Goal: Task Accomplishment & Management: Complete application form

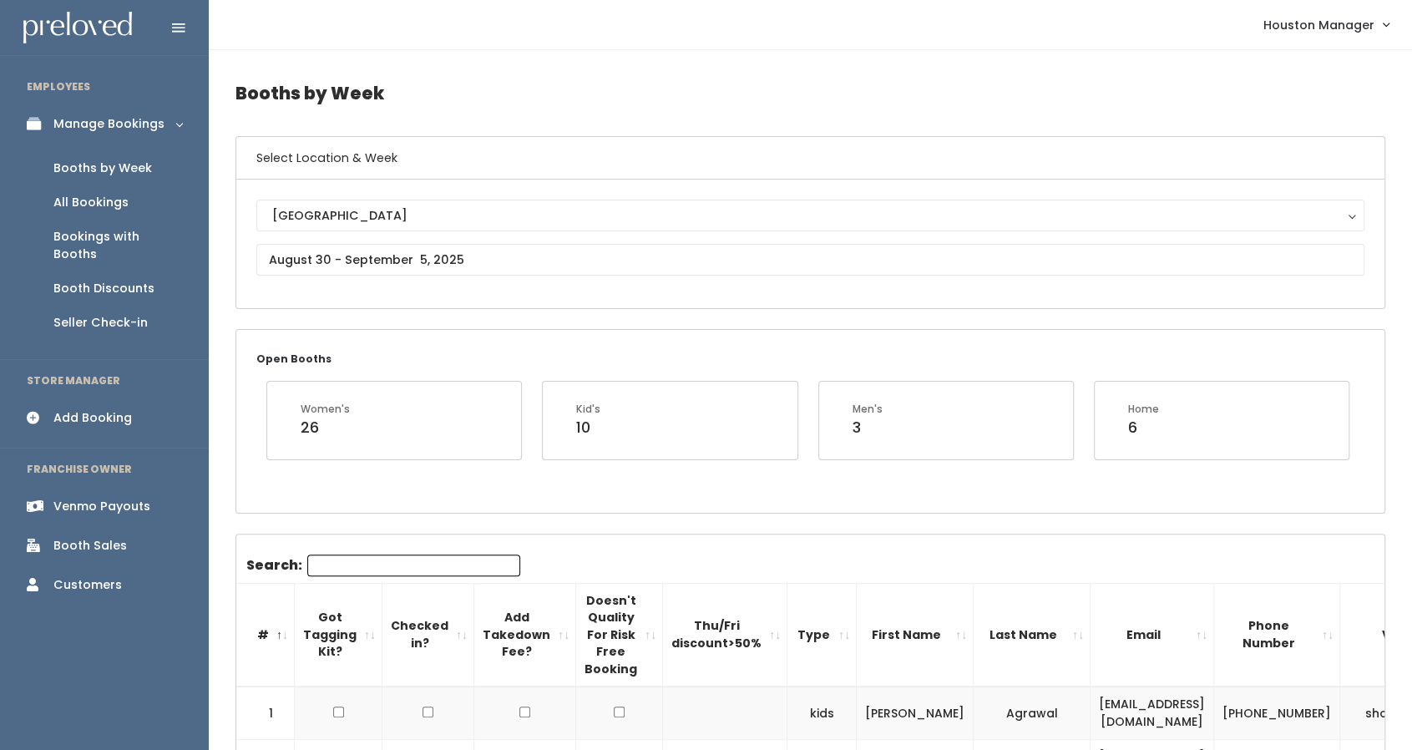
click at [79, 537] on div "Booth Sales" at bounding box center [89, 546] width 73 height 18
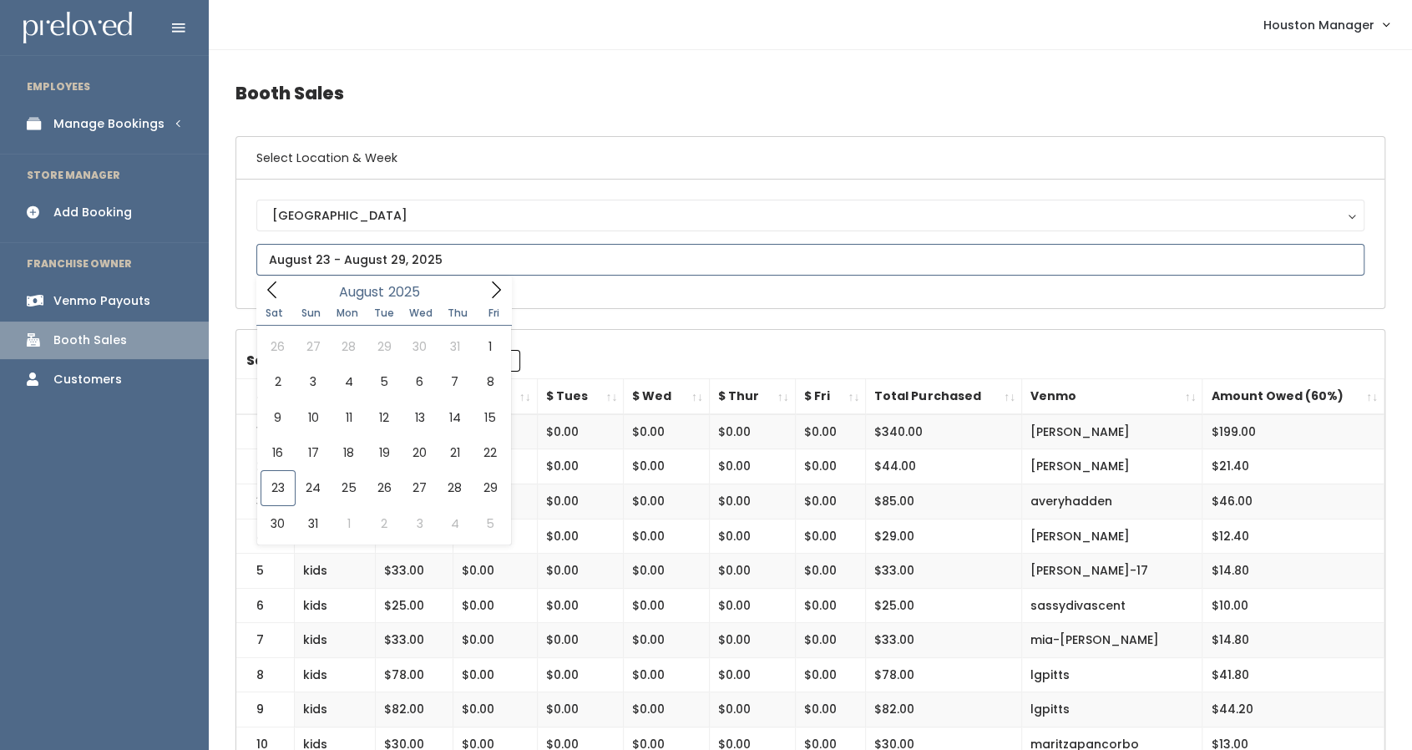
click at [454, 265] on input "text" at bounding box center [810, 260] width 1108 height 32
type input "August 23 to August 29"
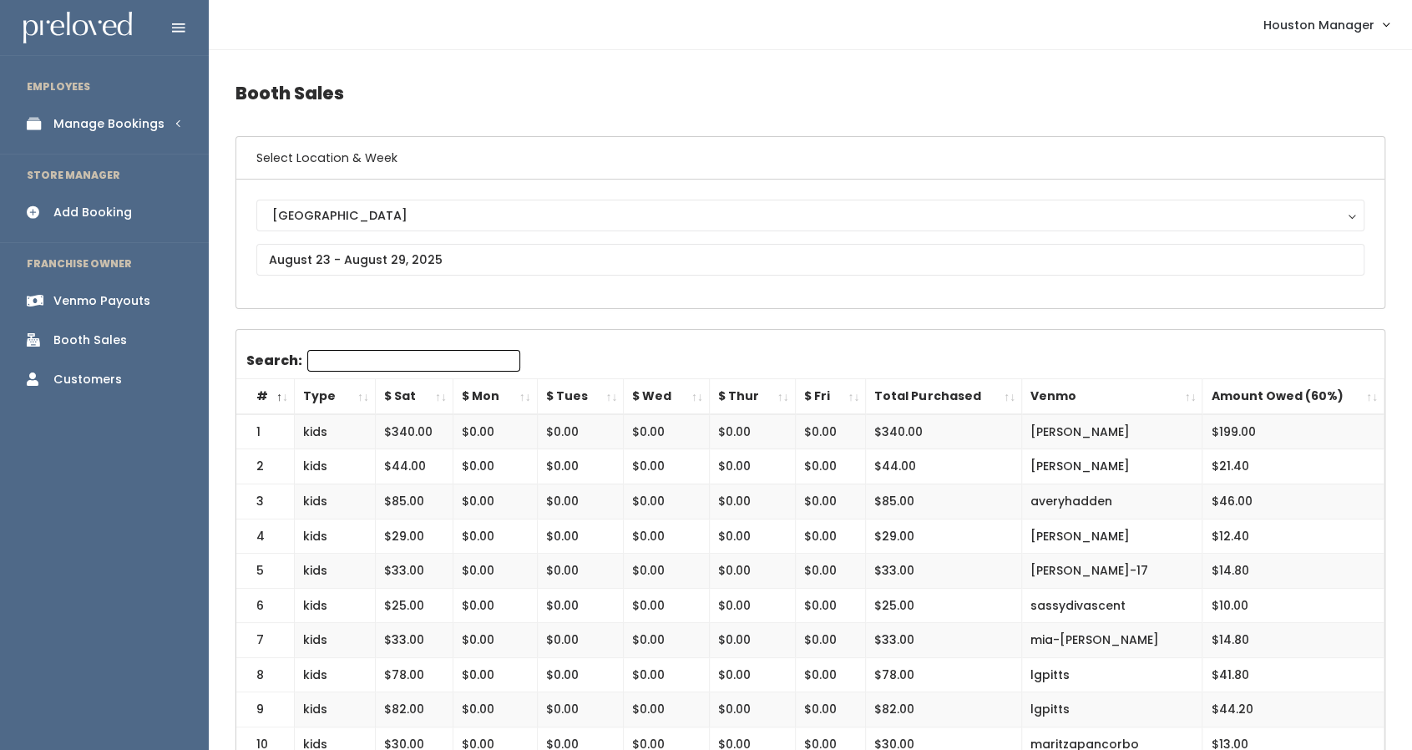
click at [104, 213] on div "Add Booking" at bounding box center [92, 213] width 79 height 18
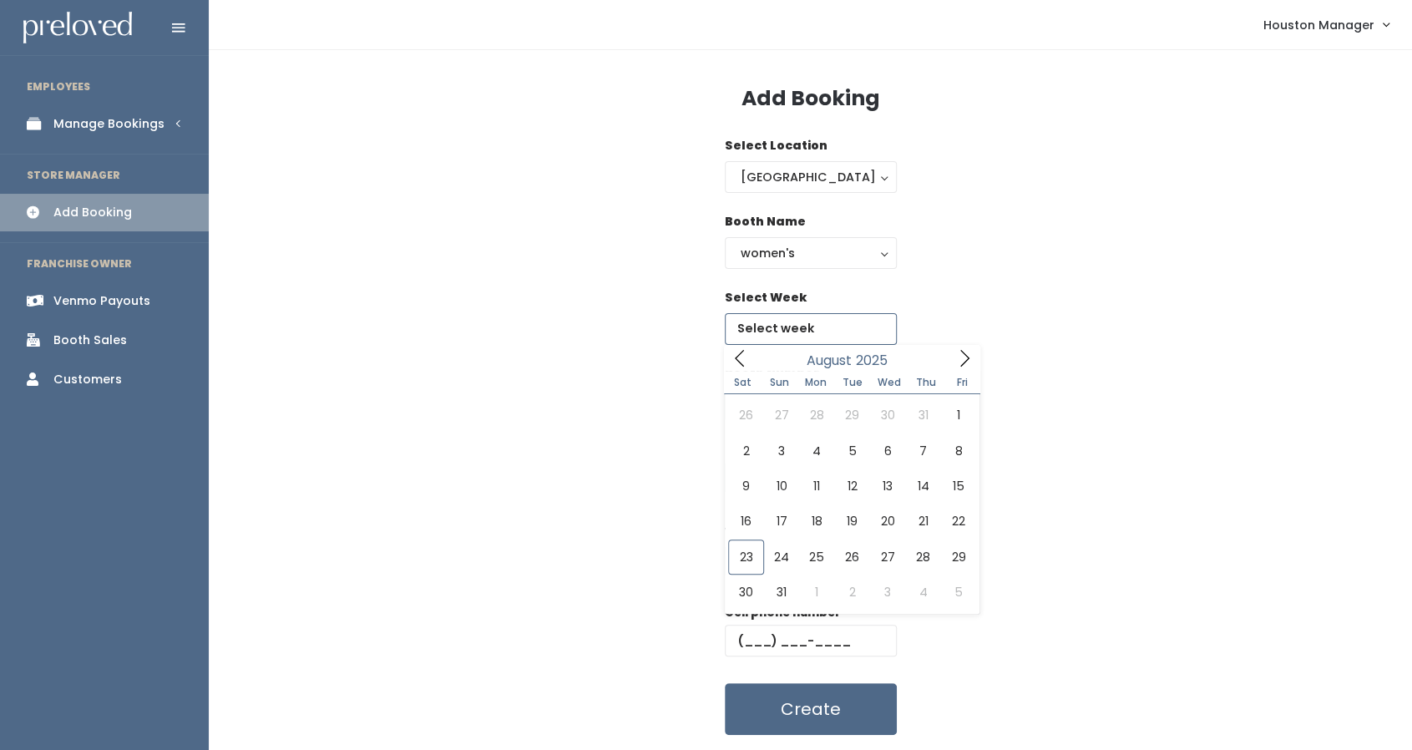
click at [805, 339] on input "text" at bounding box center [811, 329] width 172 height 32
type input "[DATE] to [DATE]"
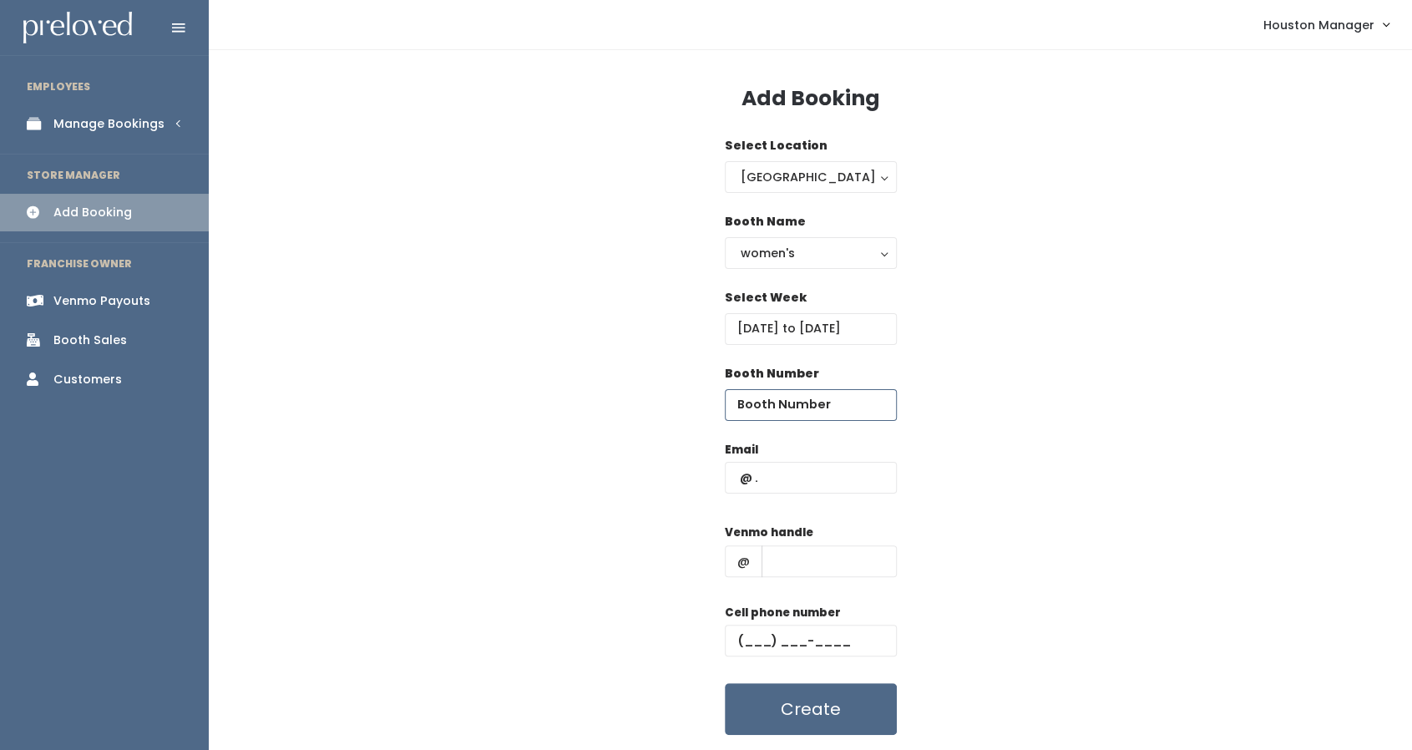
click at [814, 401] on input "number" at bounding box center [811, 405] width 172 height 32
paste input "2003"
click at [782, 408] on input "2003" at bounding box center [811, 405] width 172 height 32
type input "2"
type input "23"
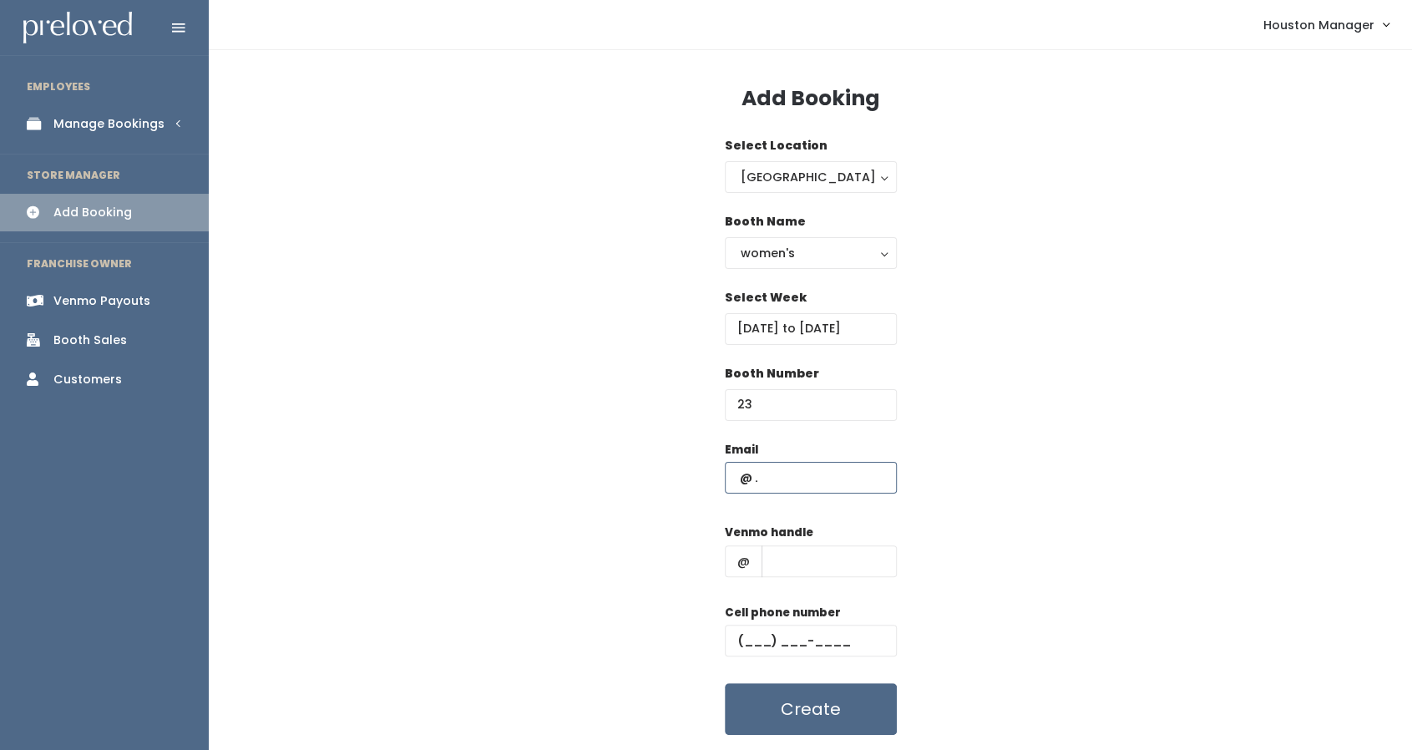
click at [800, 474] on input "text" at bounding box center [811, 478] width 172 height 32
paste input "[EMAIL_ADDRESS][DOMAIN_NAME]"
click at [772, 478] on input "[EMAIL_ADDRESS][DOMAIN_NAME]" at bounding box center [811, 478] width 172 height 32
type input "[EMAIL_ADDRESS][DOMAIN_NAME]"
click at [801, 559] on input "text" at bounding box center [829, 561] width 135 height 32
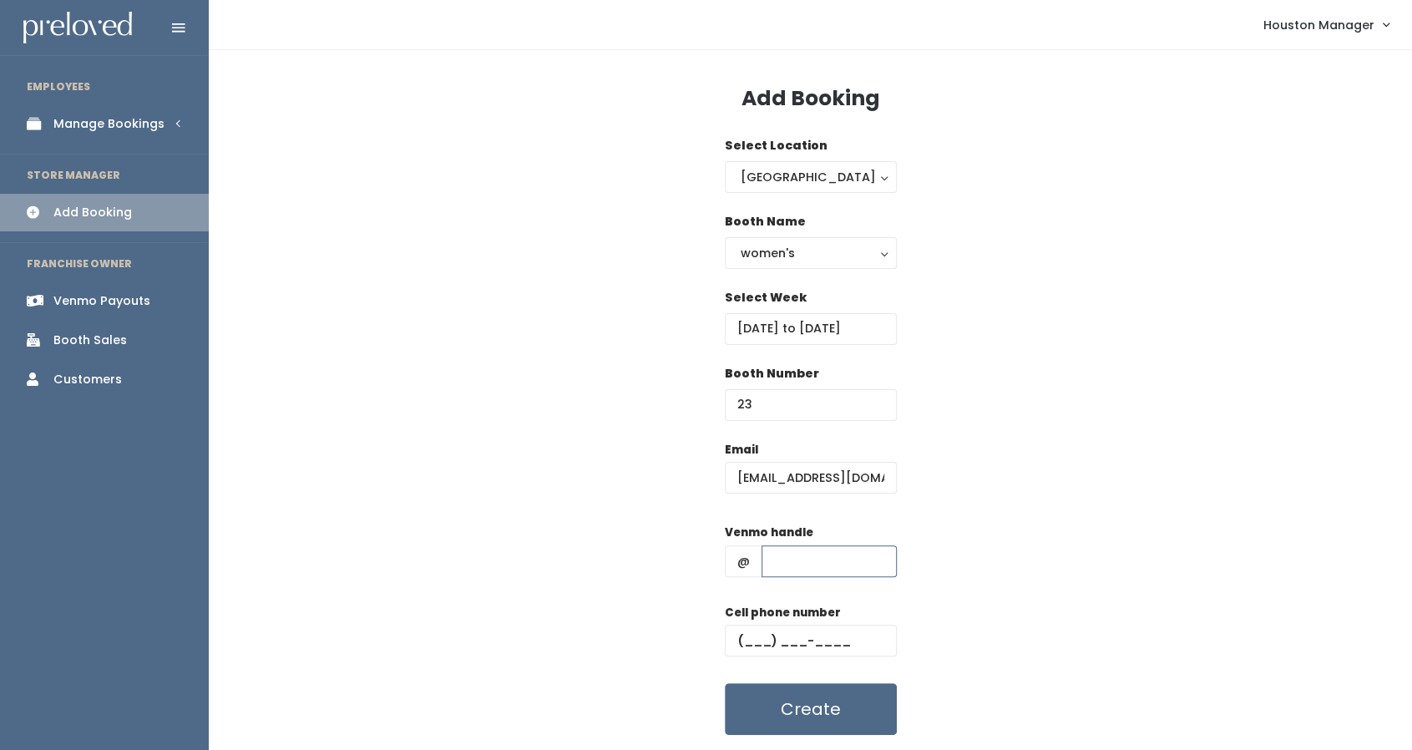
click at [804, 562] on input "text" at bounding box center [829, 561] width 135 height 32
paste input "[PERSON_NAME]"
click at [772, 566] on input "[PERSON_NAME]" at bounding box center [829, 561] width 135 height 32
type input "[PERSON_NAME]"
click at [745, 638] on input "text" at bounding box center [811, 641] width 172 height 32
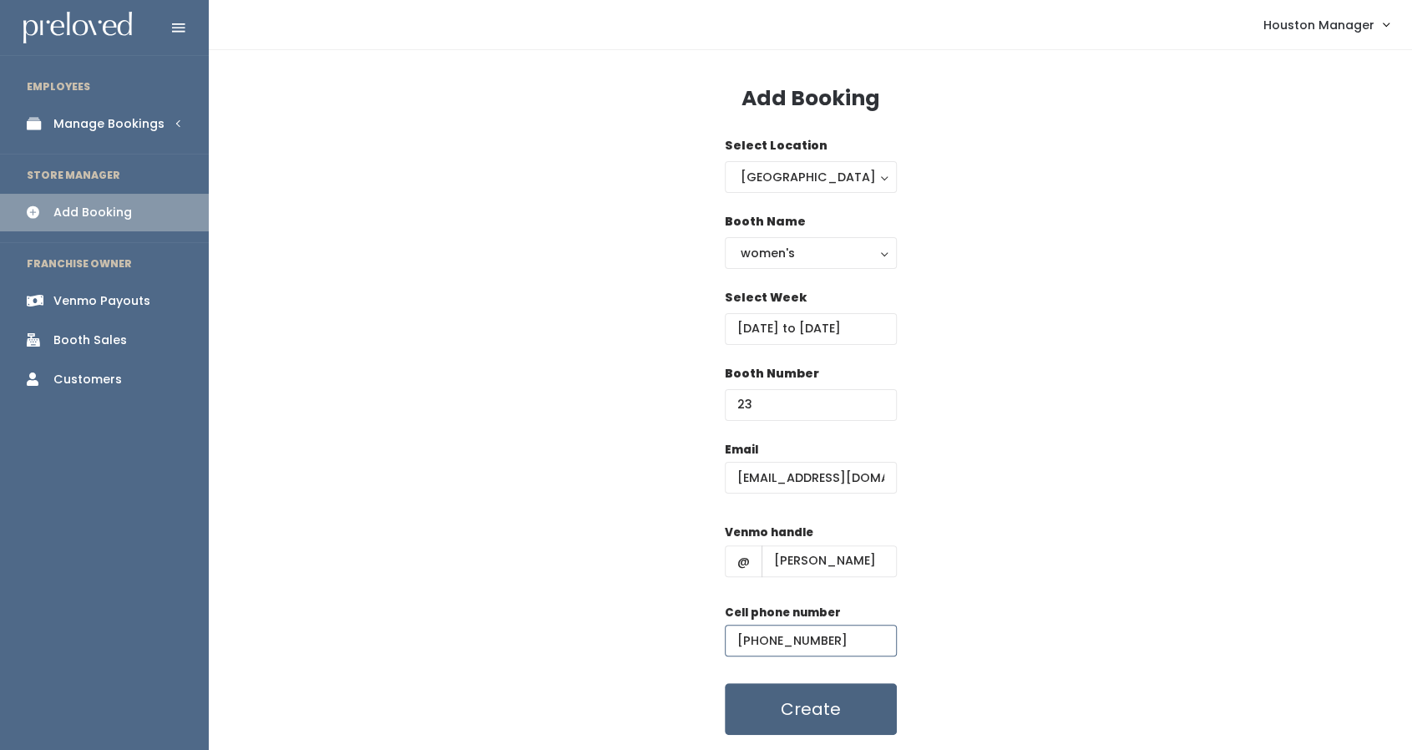
type input "[PHONE_NUMBER]"
click at [850, 707] on button "Create" at bounding box center [811, 709] width 172 height 52
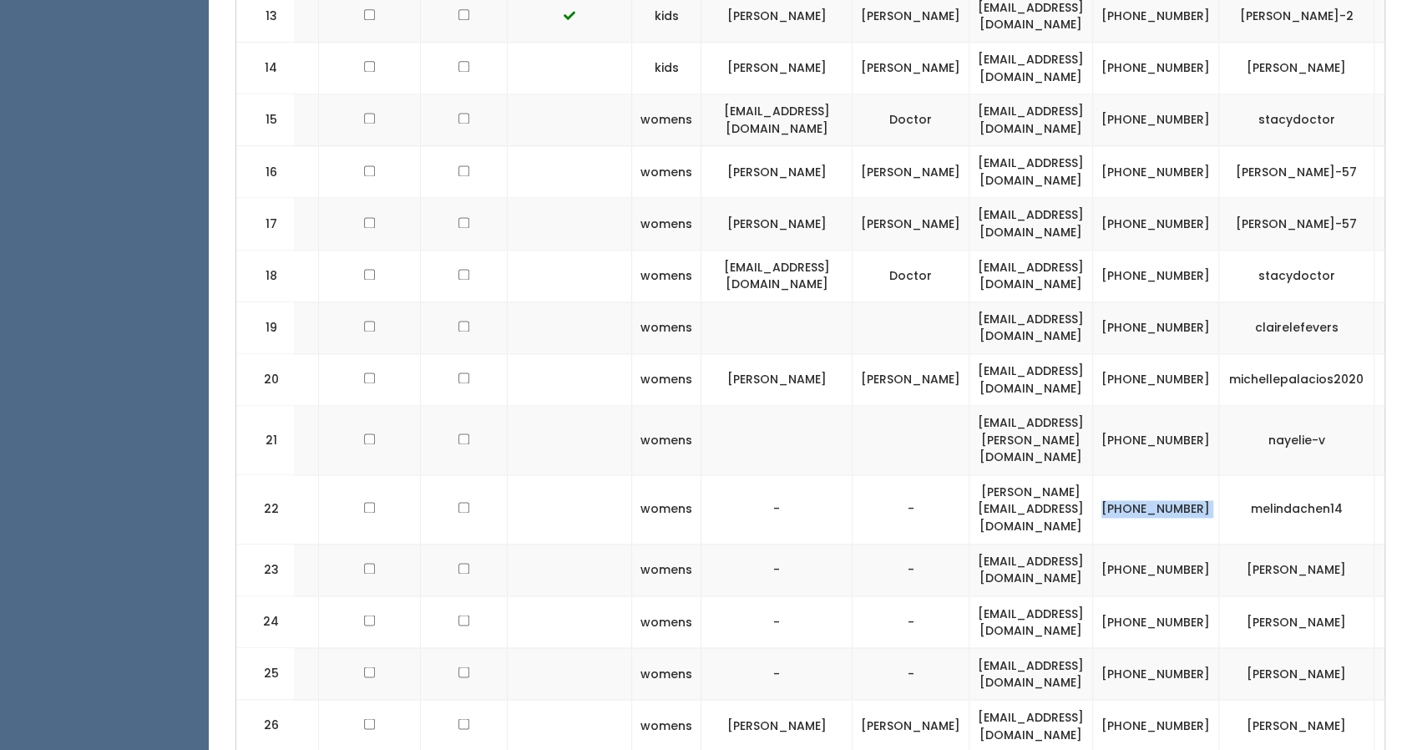
scroll to position [1517, 0]
click at [1310, 545] on td "[PERSON_NAME]" at bounding box center [1296, 571] width 155 height 52
click at [1303, 545] on td "[PERSON_NAME]" at bounding box center [1296, 571] width 155 height 52
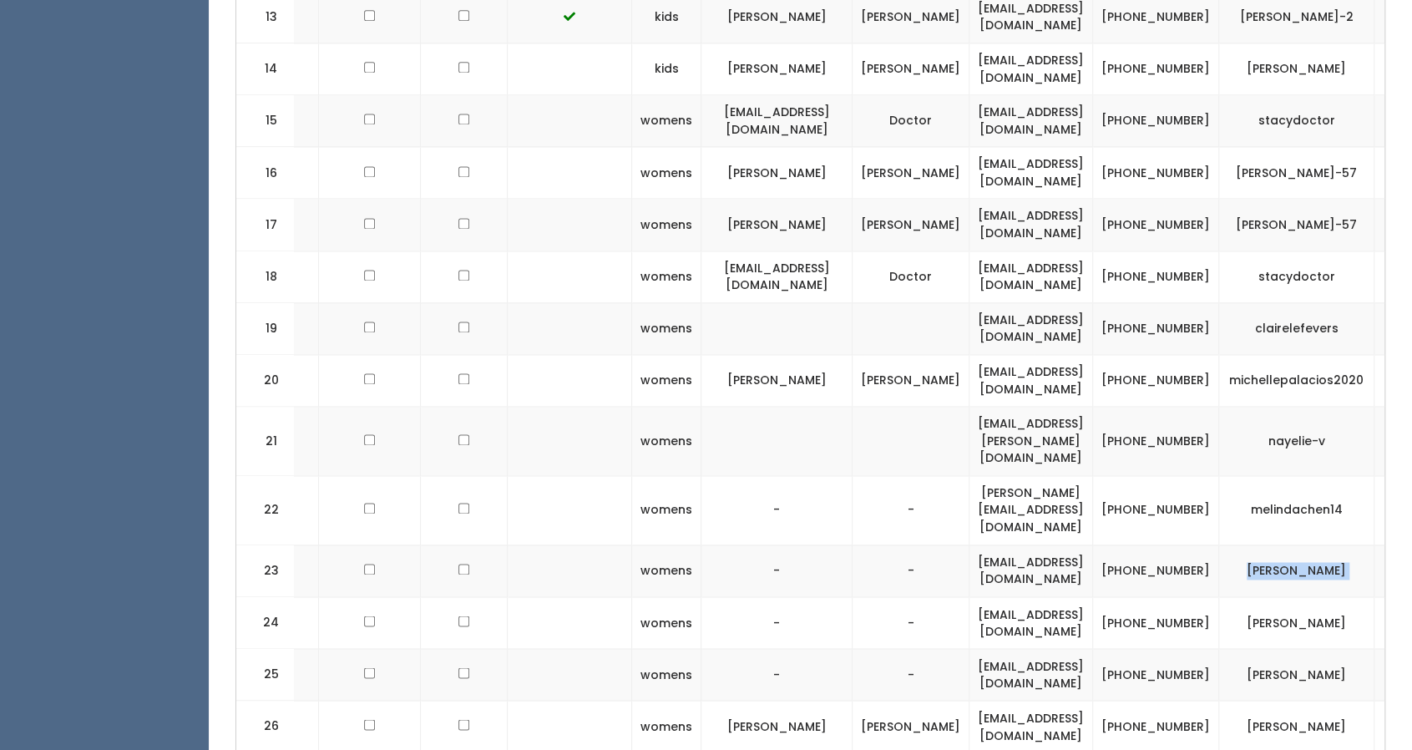
copy tbody "[PERSON_NAME]"
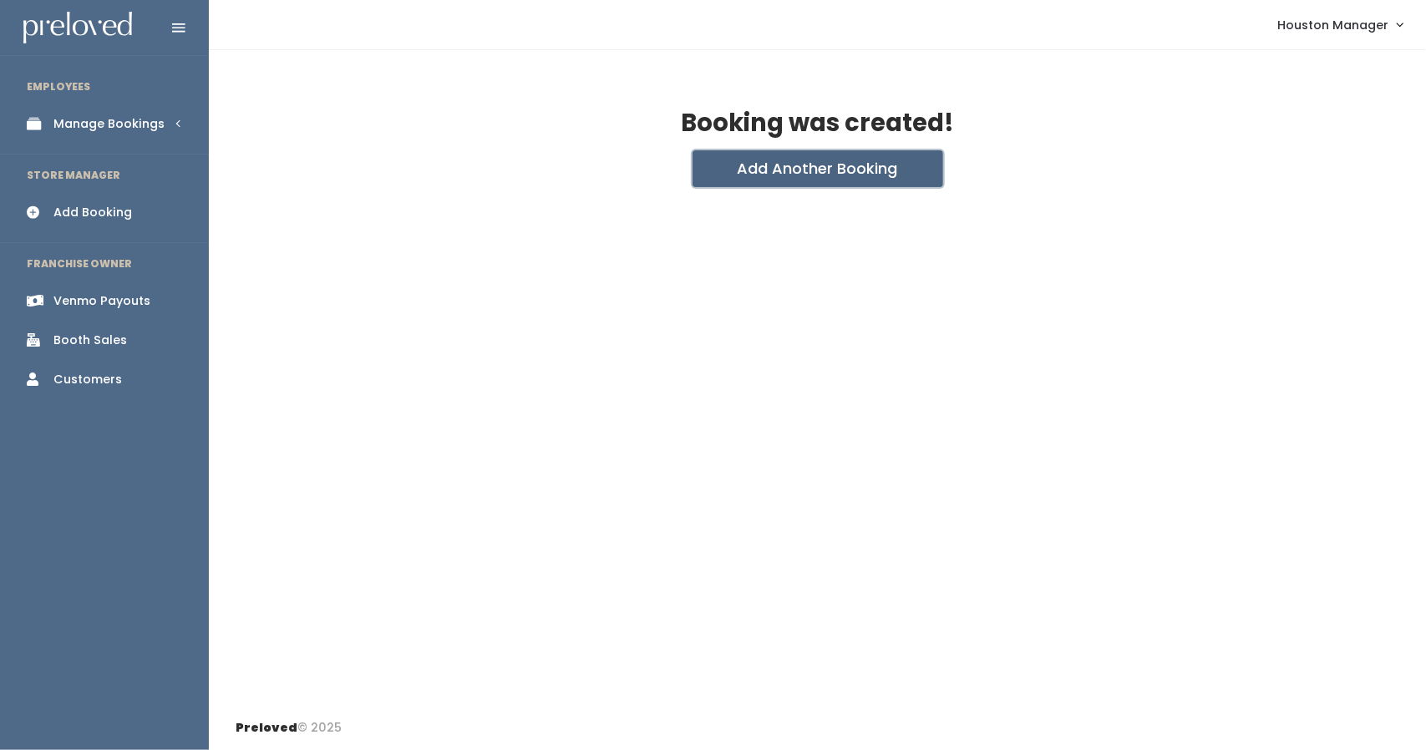
click at [811, 183] on button "Add Another Booking" at bounding box center [817, 168] width 251 height 37
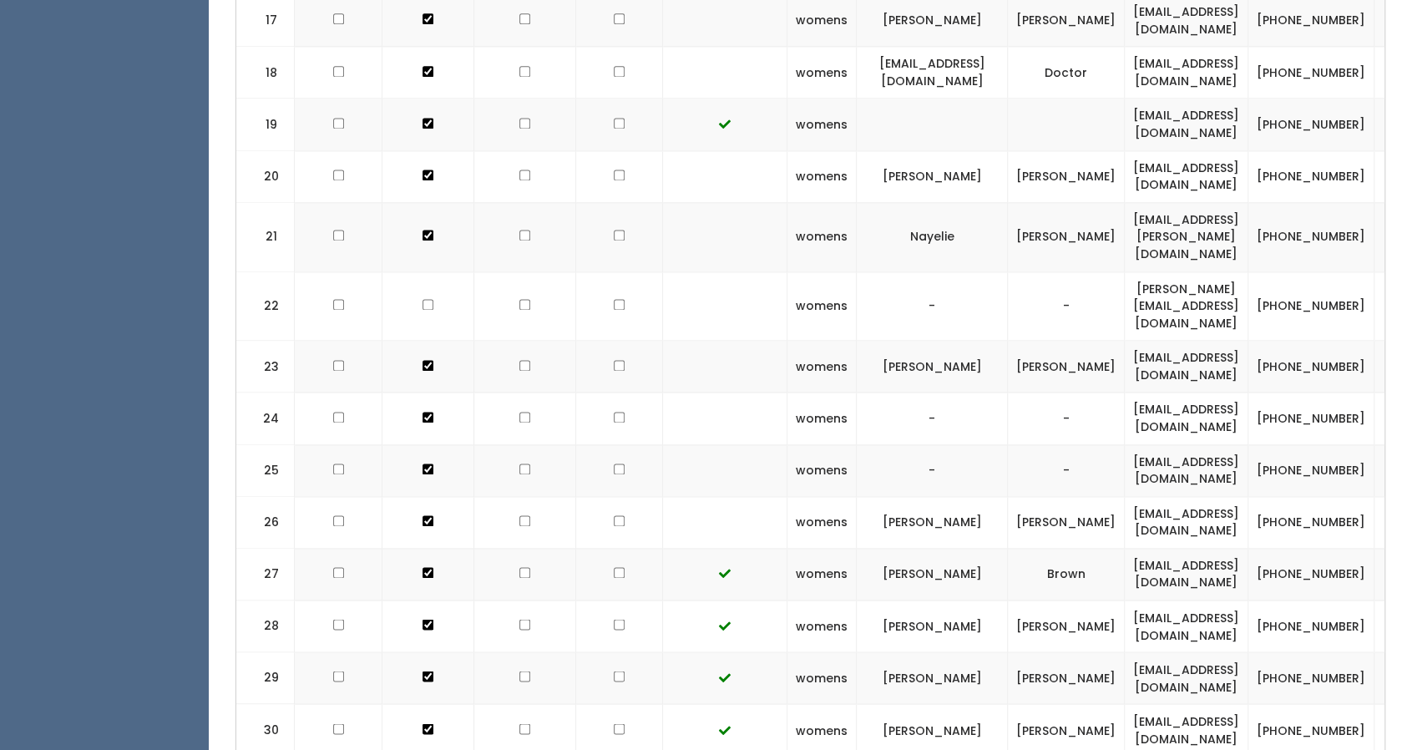
click at [1197, 393] on td "[EMAIL_ADDRESS][DOMAIN_NAME]" at bounding box center [1187, 419] width 124 height 52
copy tr "[EMAIL_ADDRESS][DOMAIN_NAME]"
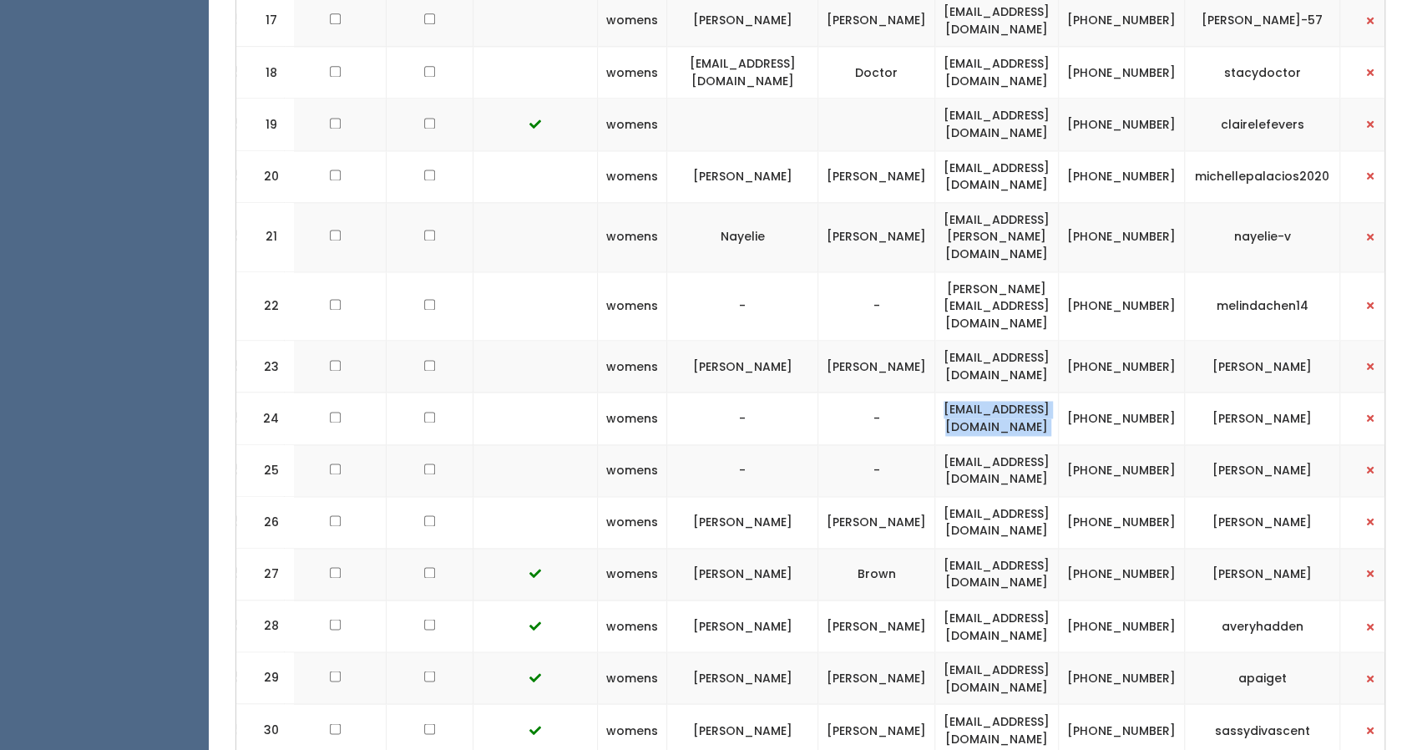
scroll to position [0, 208]
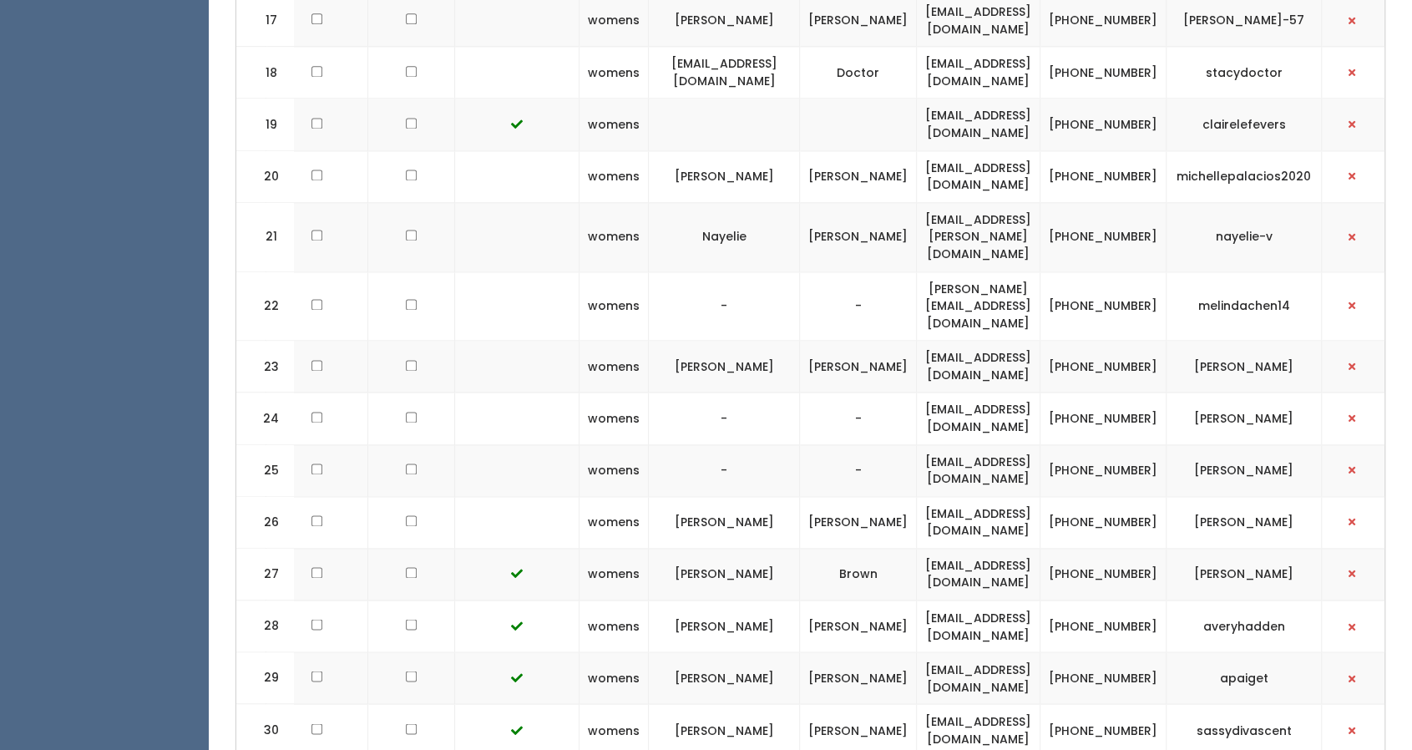
click at [1236, 393] on td "[PERSON_NAME]" at bounding box center [1244, 419] width 155 height 52
copy tbody "[PERSON_NAME]"
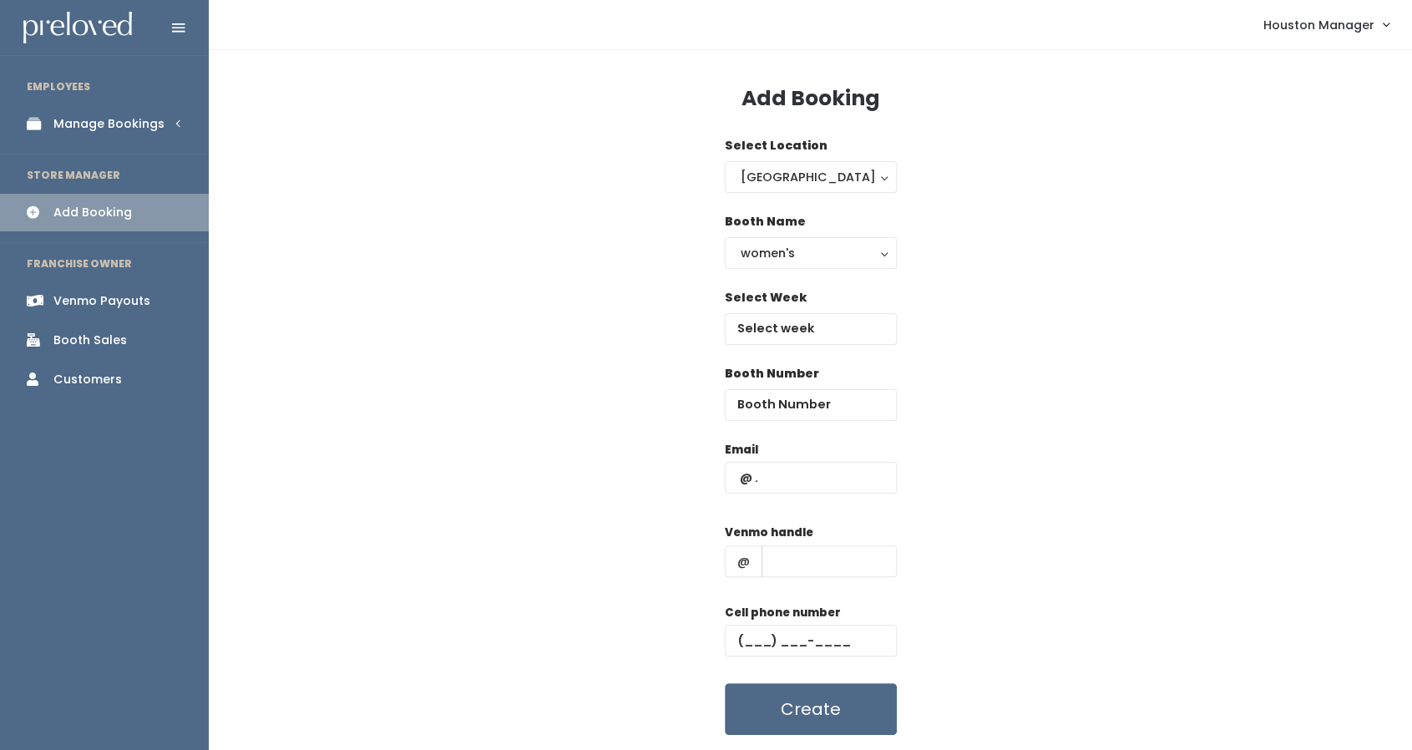
click at [808, 457] on div "Email" at bounding box center [811, 476] width 172 height 70
click at [807, 472] on input "text" at bounding box center [811, 478] width 172 height 32
type input "[EMAIL_ADDRESS][DOMAIN_NAME]"
click at [817, 563] on input "text" at bounding box center [829, 561] width 135 height 32
paste input "[EMAIL_ADDRESS][DOMAIN_NAME]"
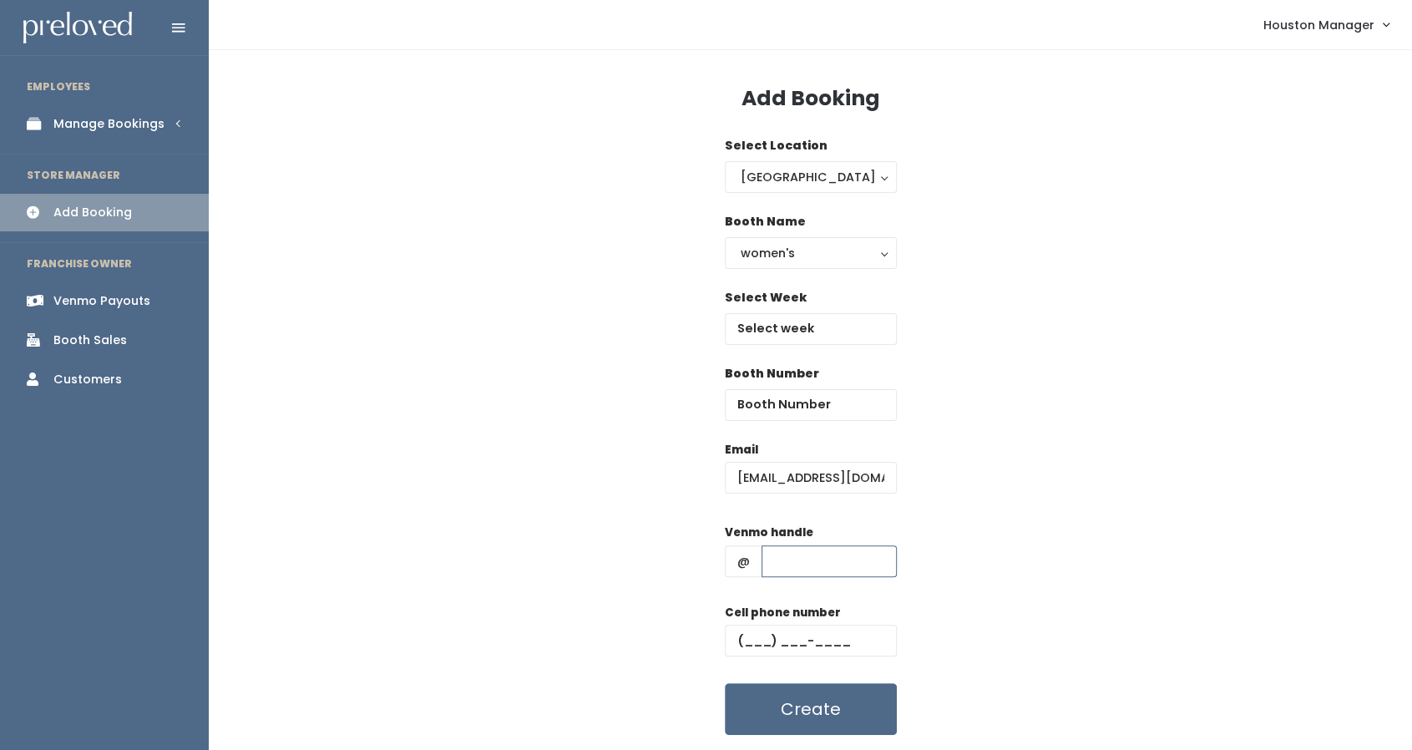
type input "[EMAIL_ADDRESS][DOMAIN_NAME]"
click at [817, 563] on input "[EMAIL_ADDRESS][DOMAIN_NAME]" at bounding box center [829, 561] width 135 height 32
click at [817, 563] on input "mistyo2003@gmail.com" at bounding box center [829, 561] width 135 height 32
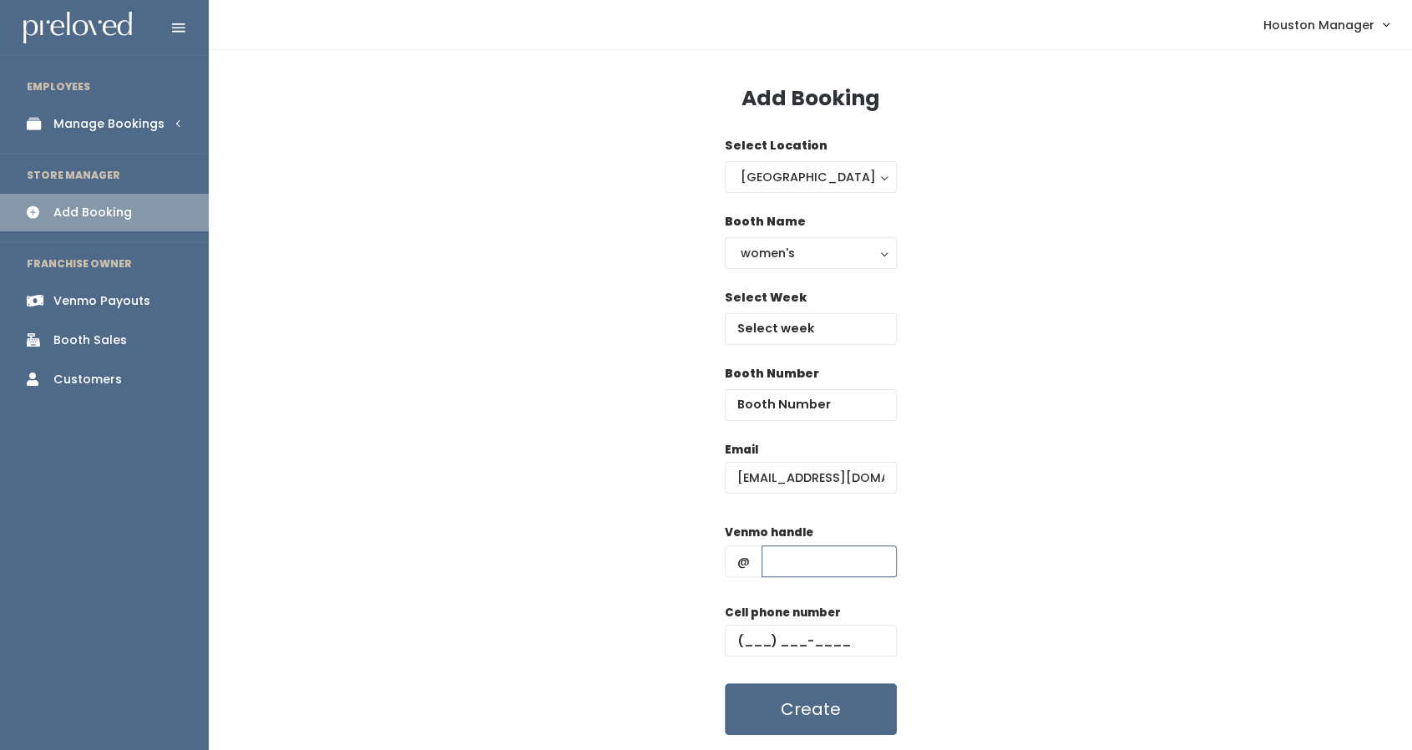
scroll to position [0, 0]
paste input "misty-creech"
type input "[PERSON_NAME]"
click at [745, 637] on input "text" at bounding box center [811, 641] width 172 height 32
type input "[PHONE_NUMBER]"
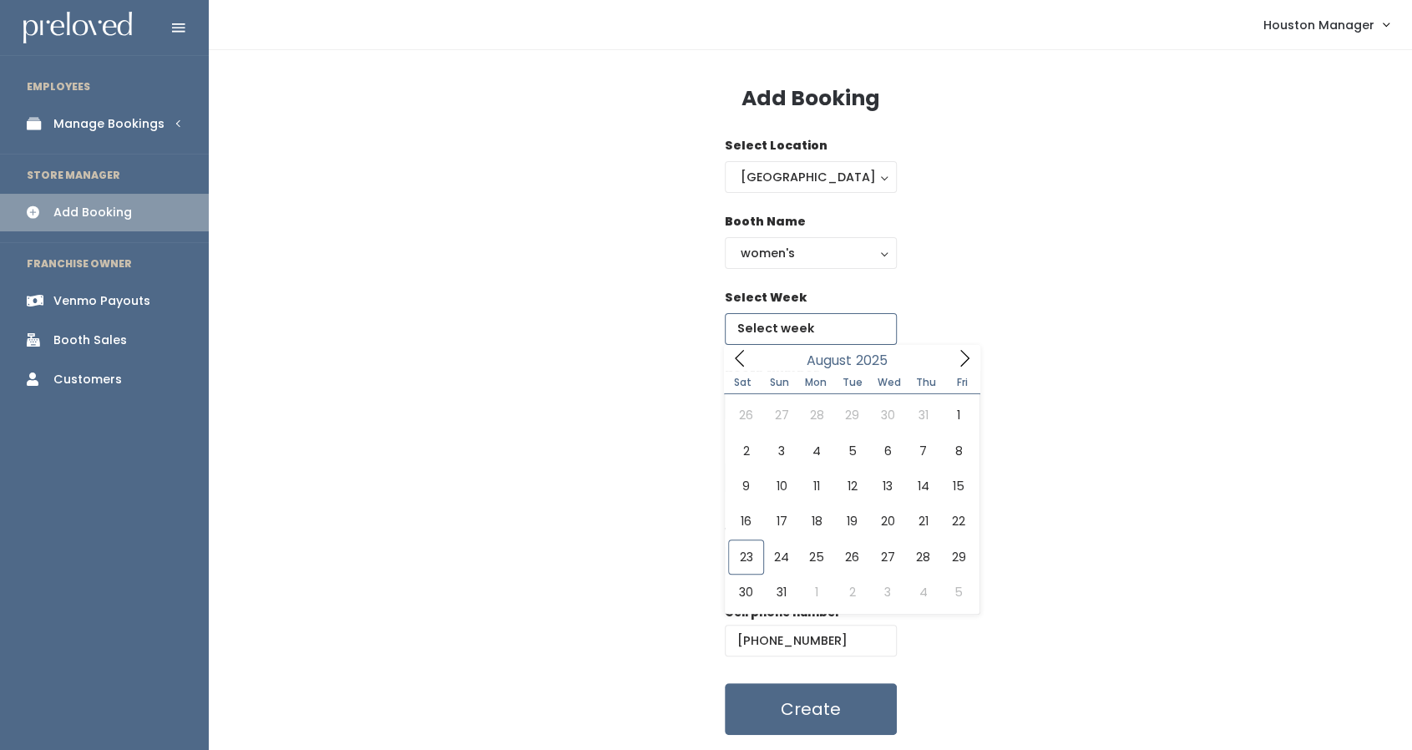
click at [841, 327] on input "text" at bounding box center [811, 329] width 172 height 32
type input "[DATE] to [DATE]"
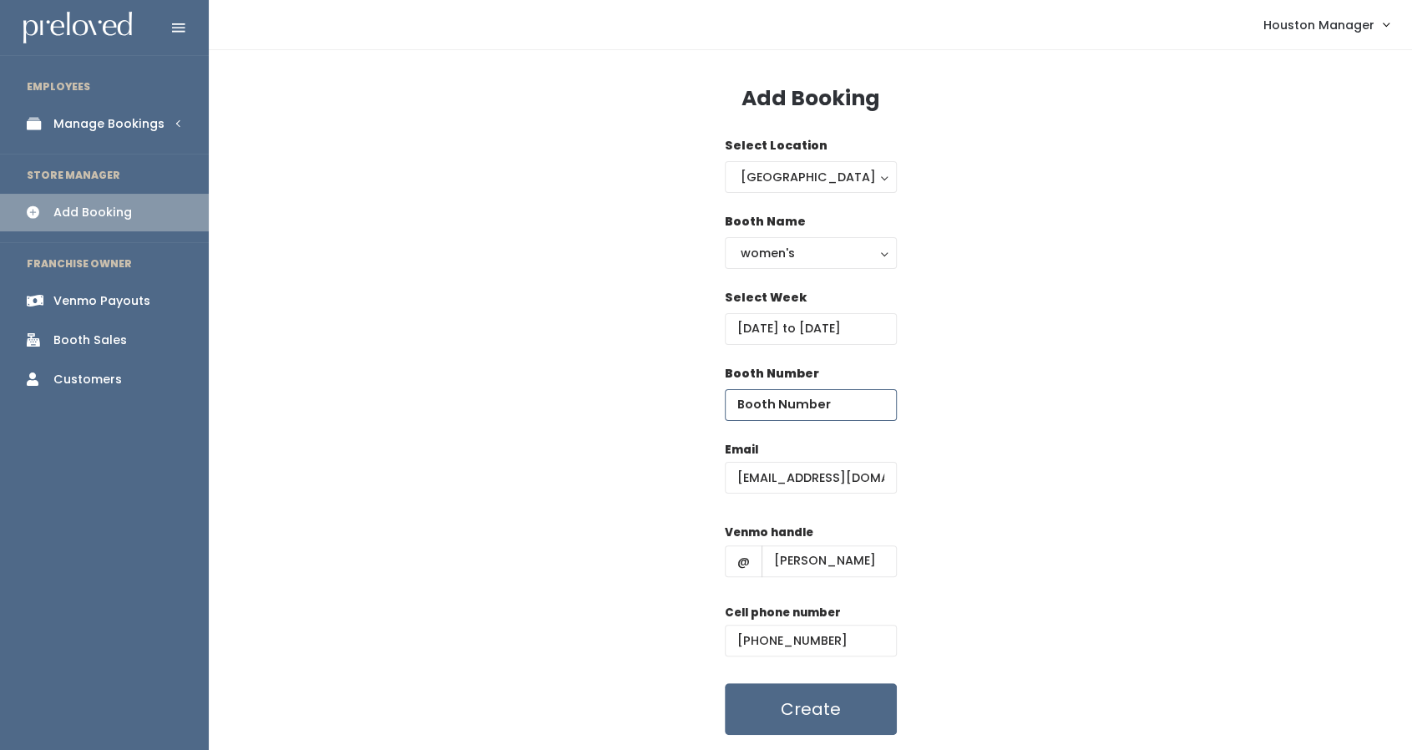
click at [760, 415] on input "number" at bounding box center [811, 405] width 172 height 32
type input "24"
click at [844, 473] on input "mistyo2003@gmail.com" at bounding box center [811, 478] width 172 height 32
type input "mistyo2003@gmail.com"
click at [736, 468] on input "mistyo2003@gmail.com" at bounding box center [811, 478] width 172 height 32
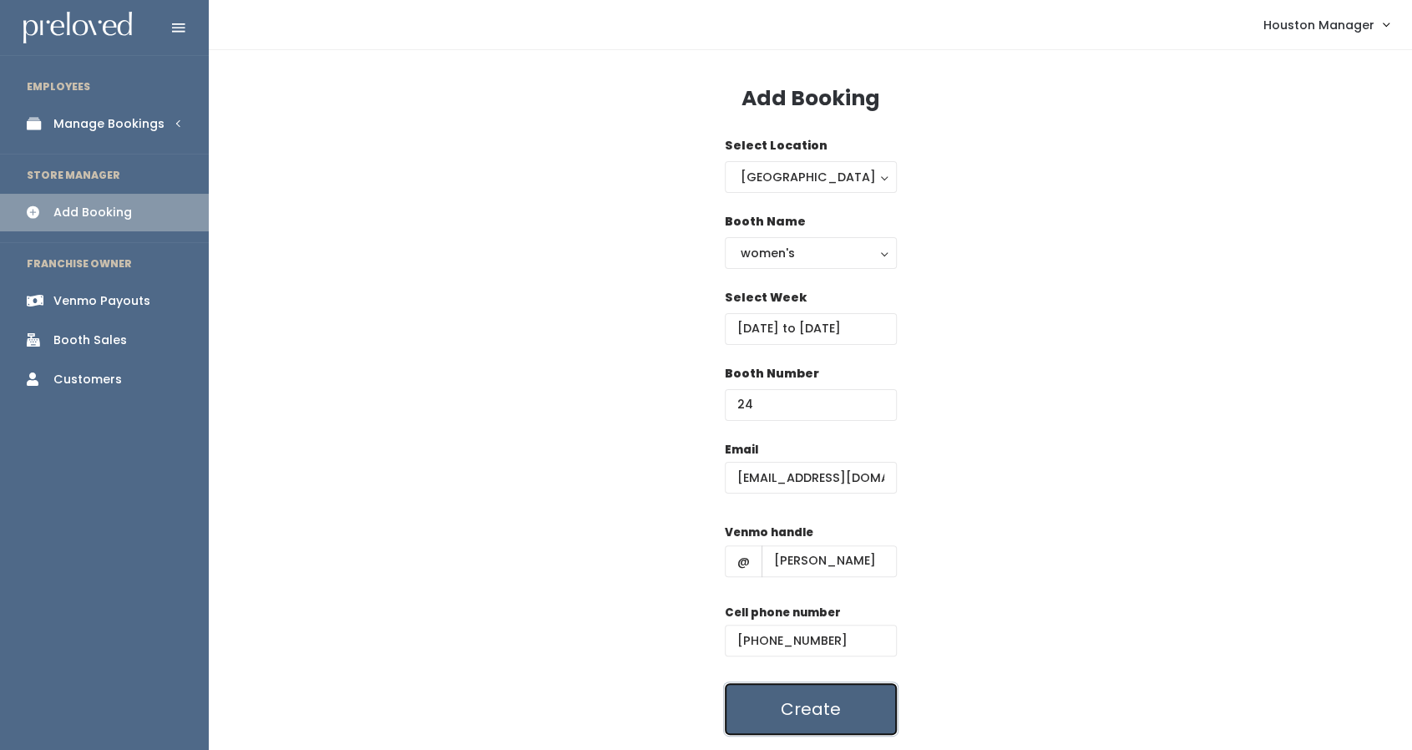
click at [839, 703] on button "Create" at bounding box center [811, 709] width 172 height 52
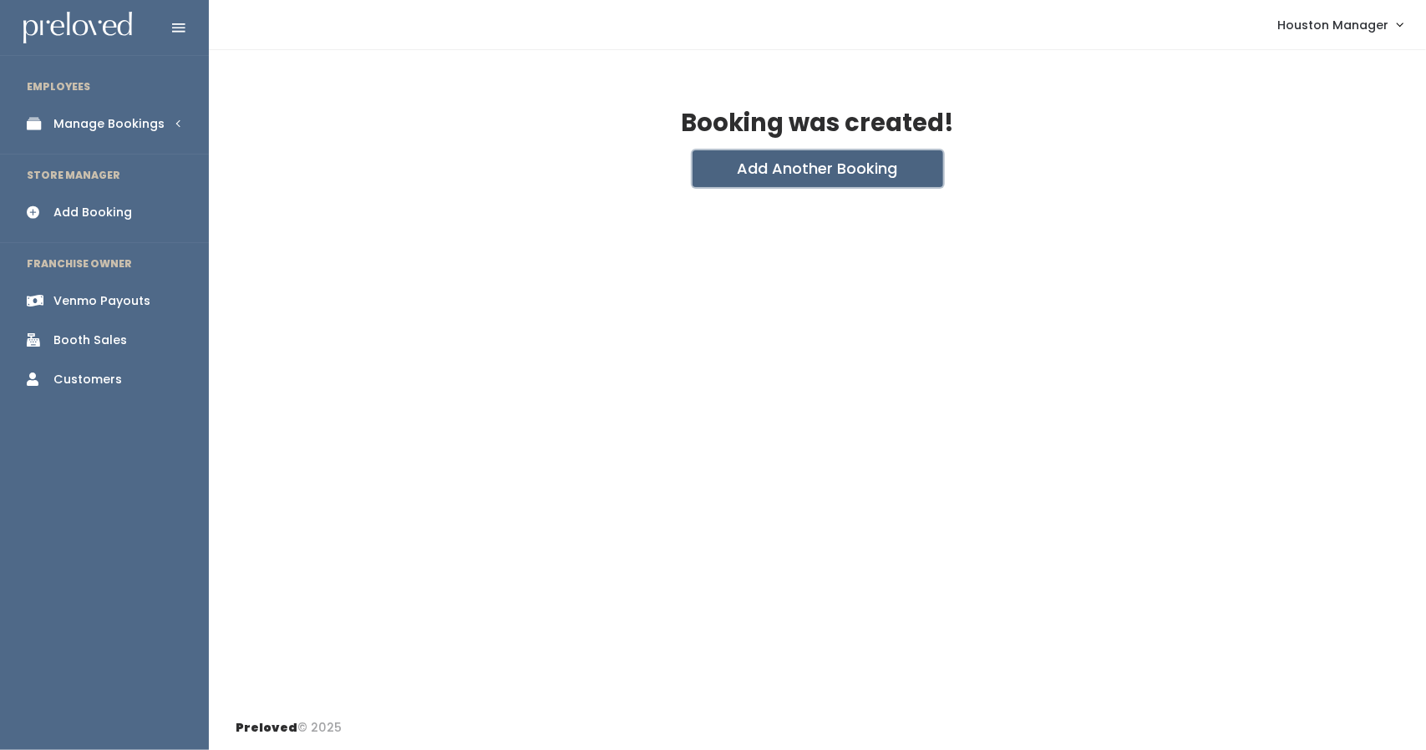
click at [842, 160] on button "Add Another Booking" at bounding box center [817, 168] width 251 height 37
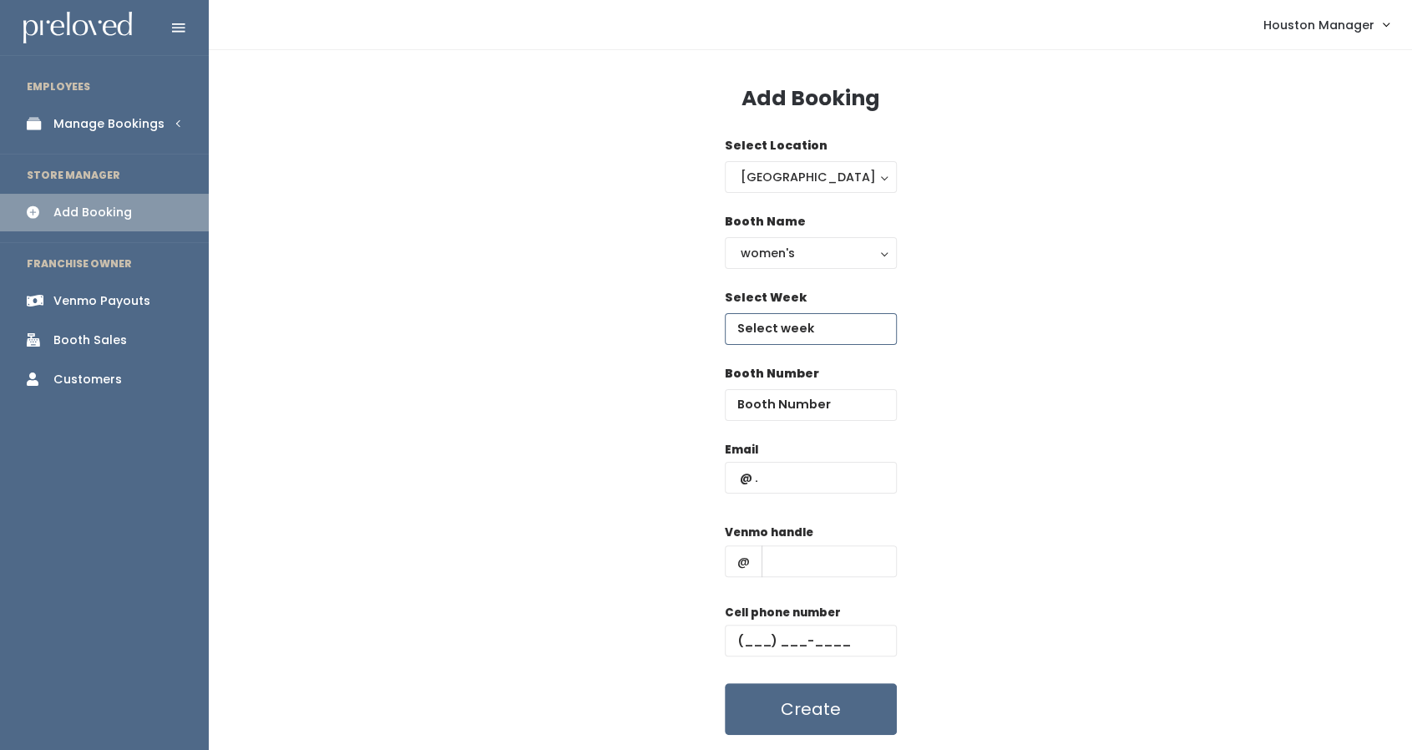
click at [795, 330] on input "text" at bounding box center [811, 329] width 172 height 32
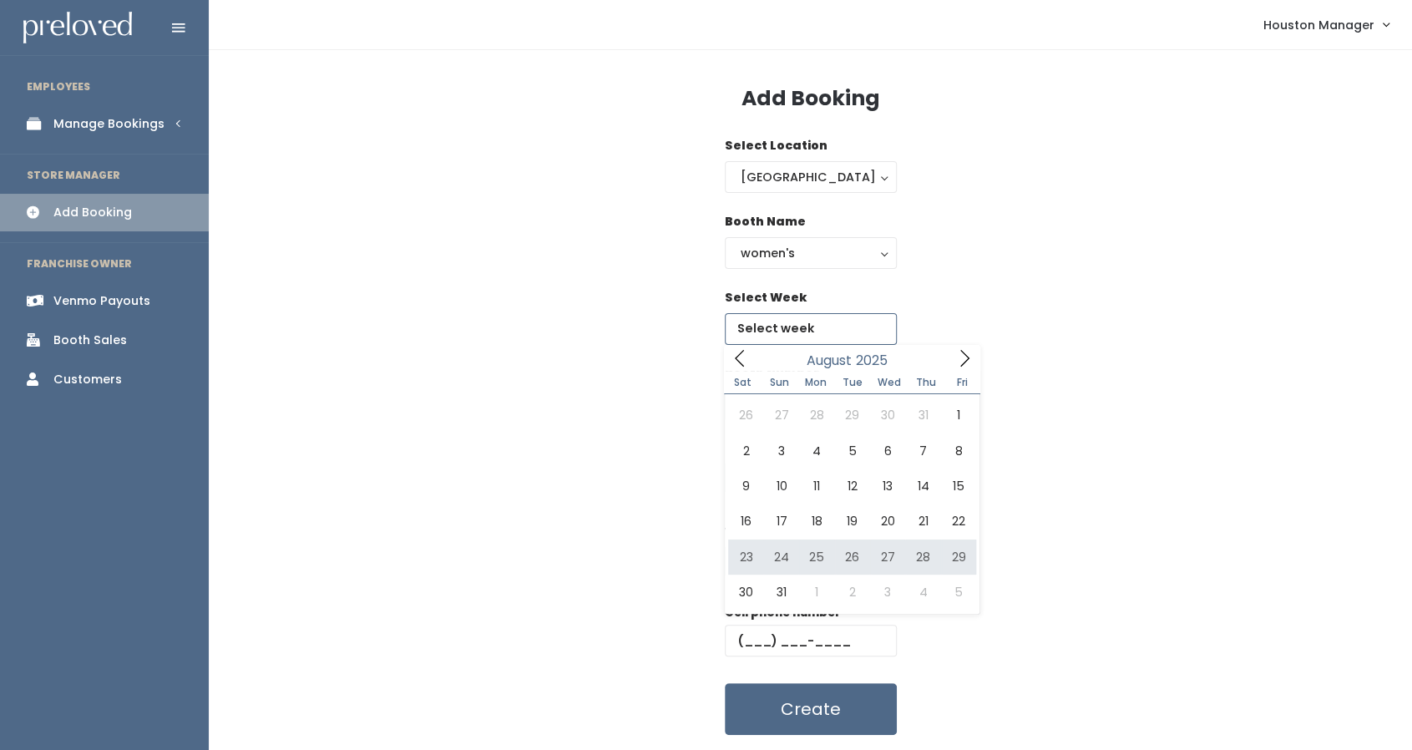
type input "August 23 to August 29"
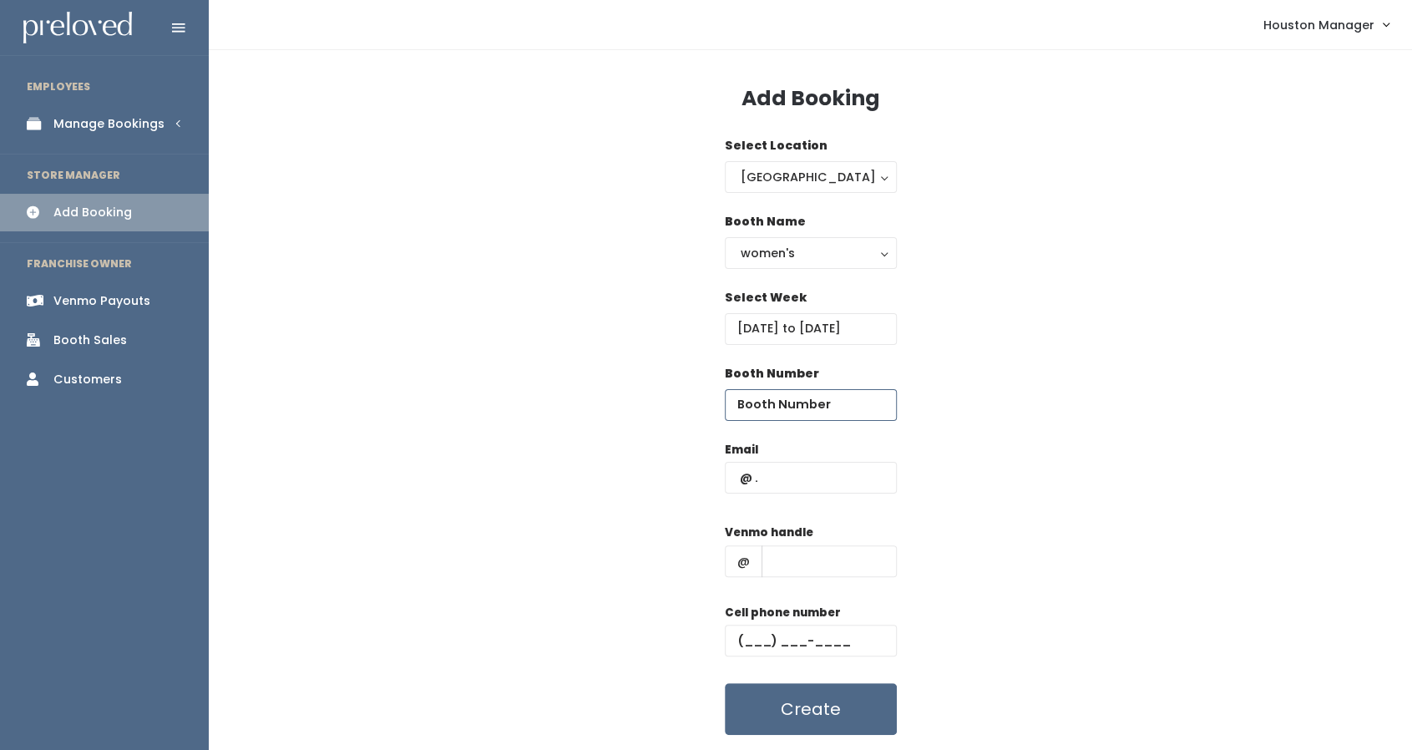
click at [790, 398] on input "number" at bounding box center [811, 405] width 172 height 32
type input "25"
click at [800, 486] on input "text" at bounding box center [811, 478] width 172 height 32
type input "mistyo2003@gmail.com"
click at [814, 576] on div "Venmo handle @" at bounding box center [811, 557] width 172 height 67
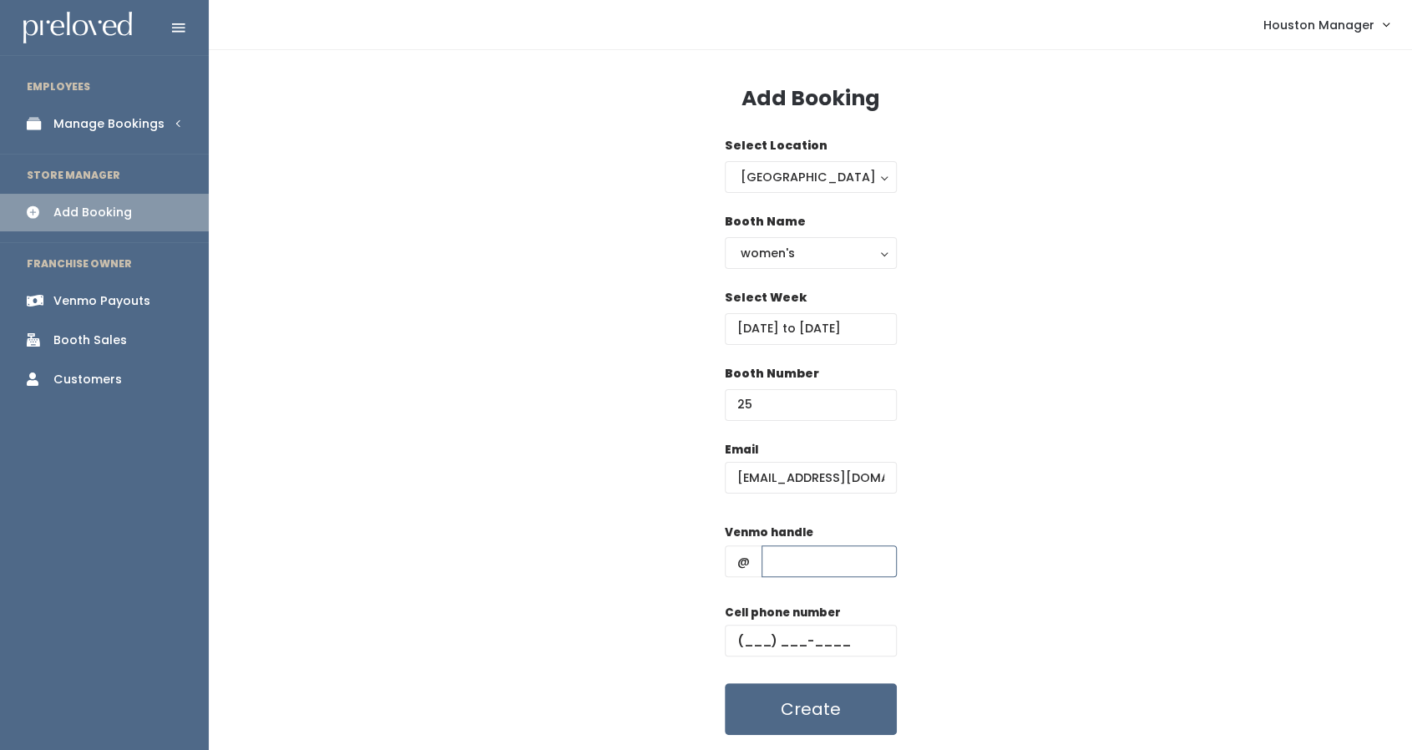
click at [814, 567] on input "text" at bounding box center [829, 561] width 135 height 32
type input "misty-creech"
click at [746, 641] on input "text" at bounding box center [811, 641] width 172 height 32
type input "(210) 317-2107"
click at [865, 568] on input "[PERSON_NAME]" at bounding box center [829, 561] width 135 height 32
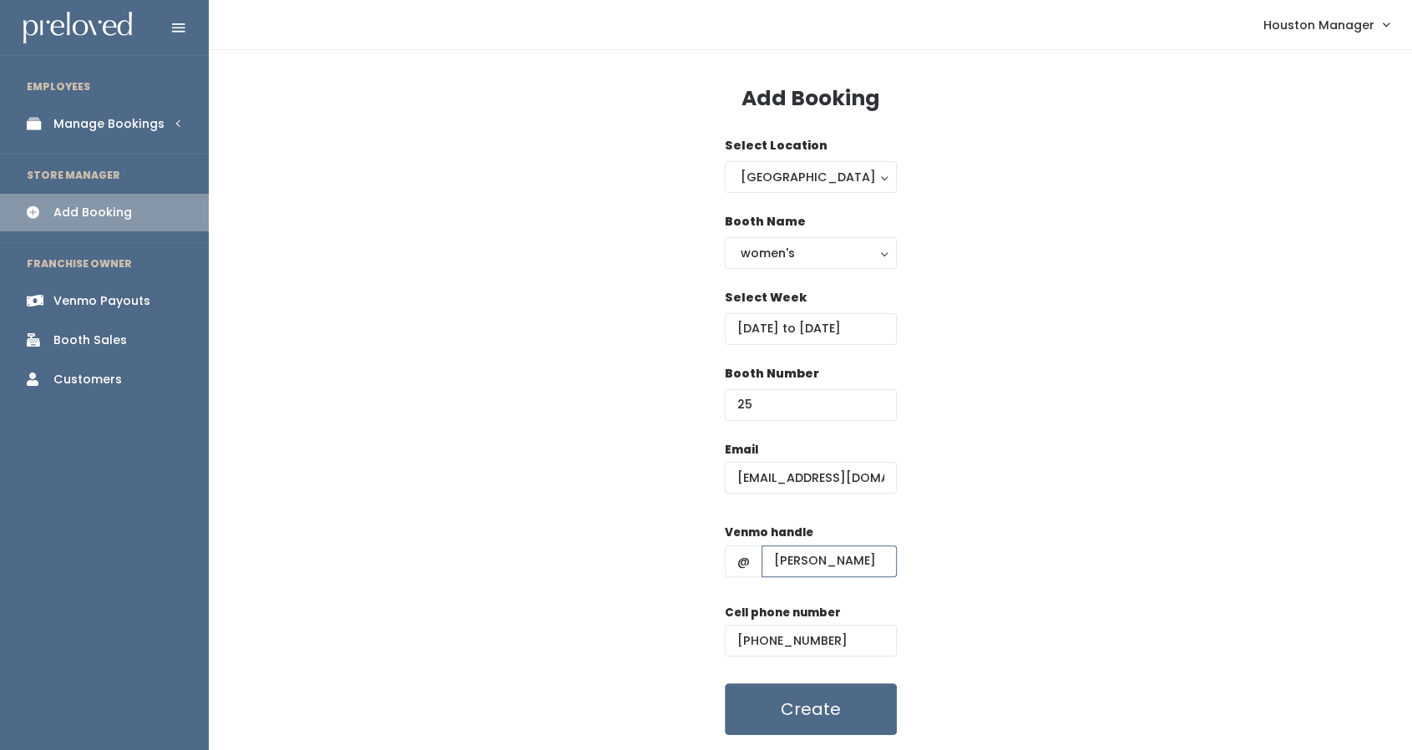
type input "[PERSON_NAME]"
click at [887, 475] on input "[EMAIL_ADDRESS][DOMAIN_NAME]" at bounding box center [811, 478] width 172 height 32
type input "[EMAIL_ADDRESS][DOMAIN_NAME]"
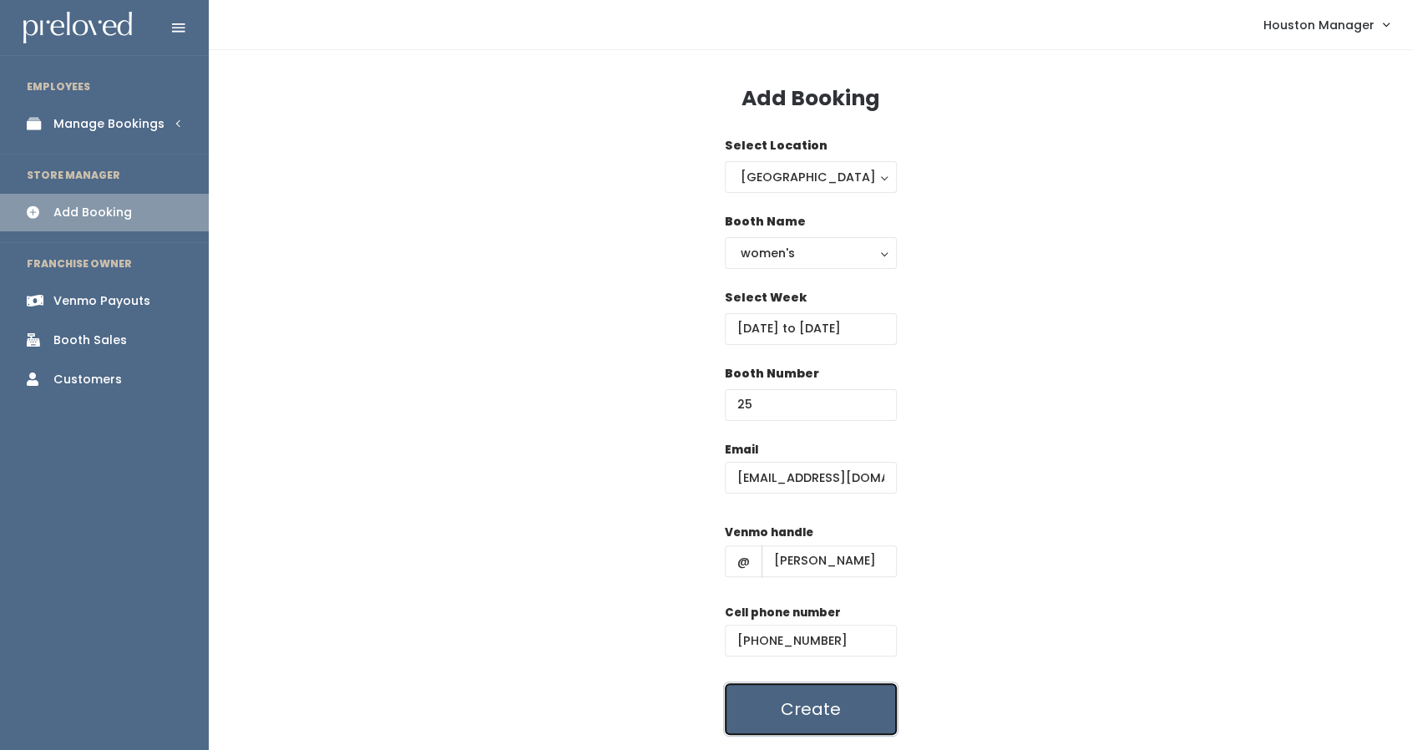
click at [813, 707] on button "Create" at bounding box center [811, 709] width 172 height 52
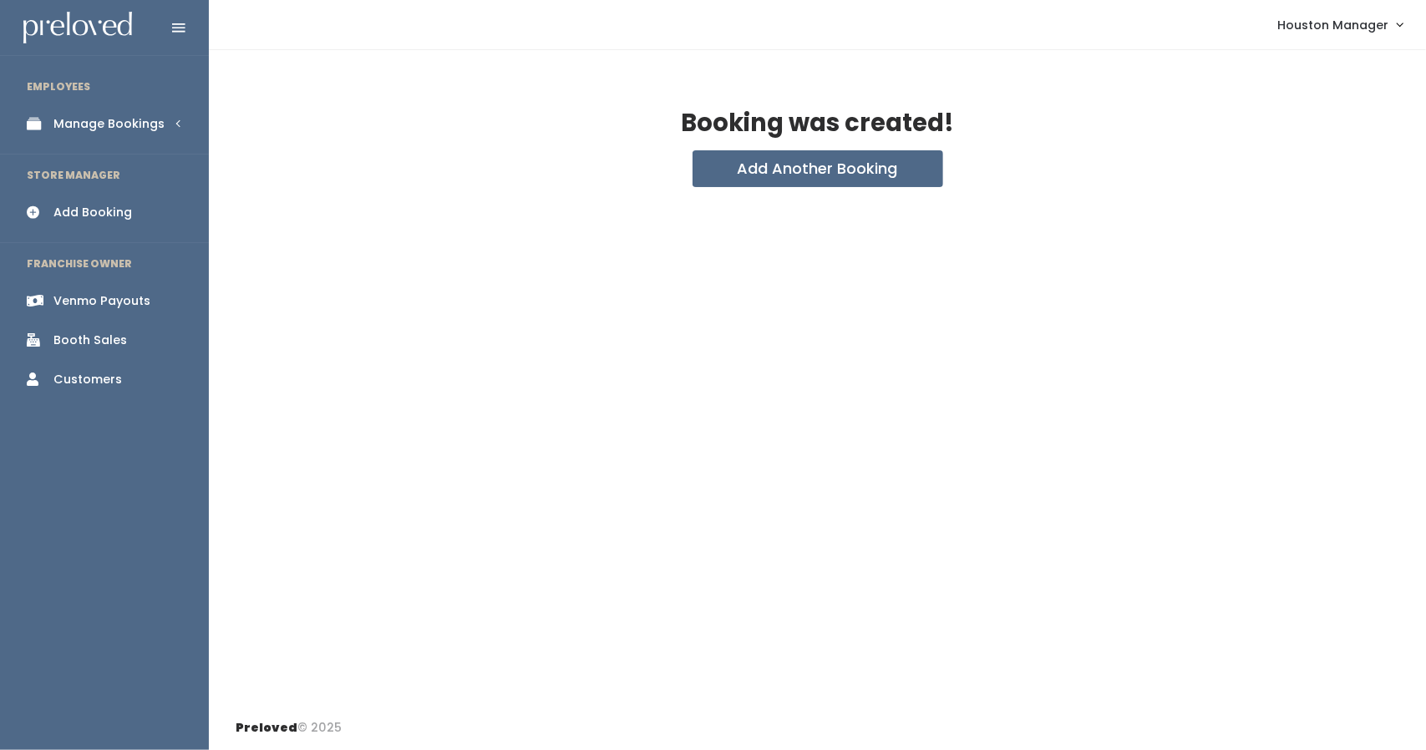
click at [114, 119] on div "Manage Bookings" at bounding box center [108, 124] width 111 height 18
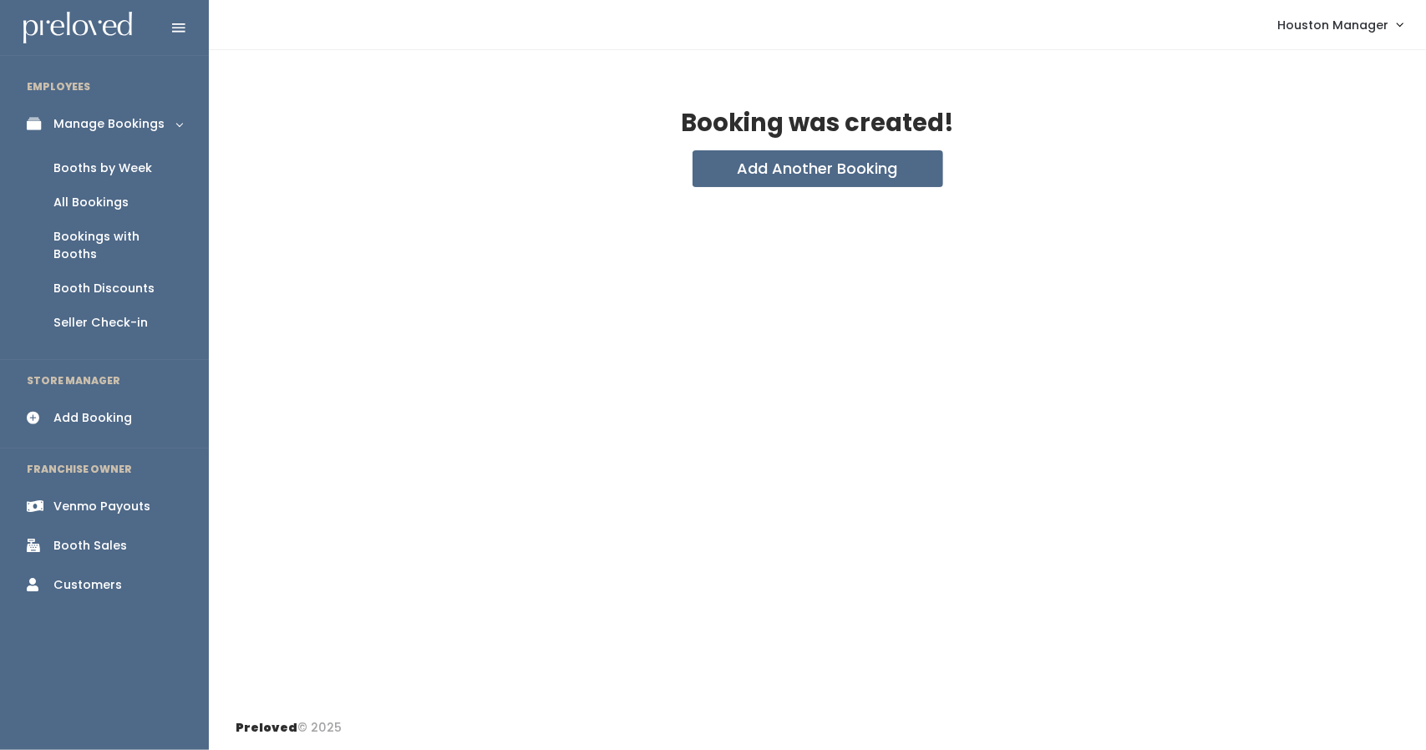
click at [127, 170] on div "Booths by Week" at bounding box center [102, 169] width 99 height 18
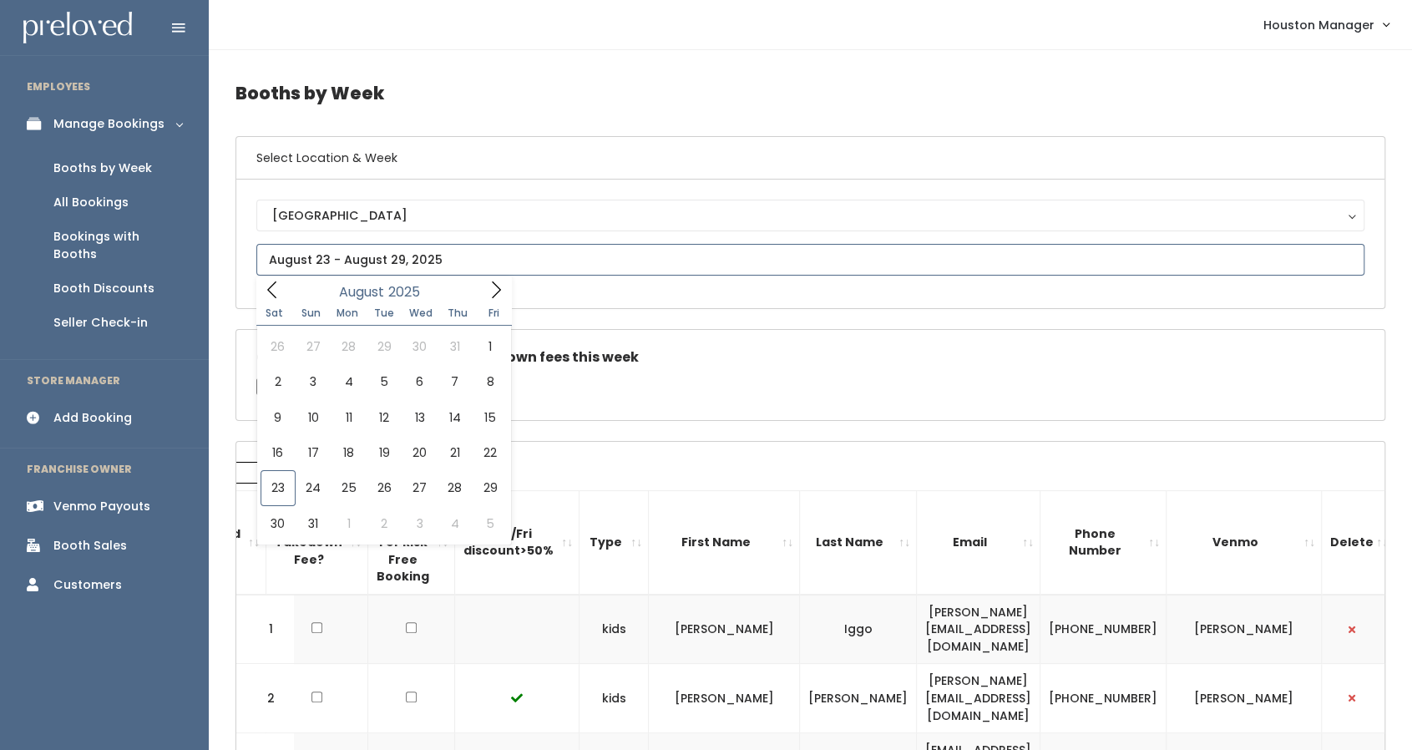
click at [330, 267] on input "text" at bounding box center [810, 260] width 1108 height 32
click at [104, 498] on div "Venmo Payouts" at bounding box center [101, 507] width 97 height 18
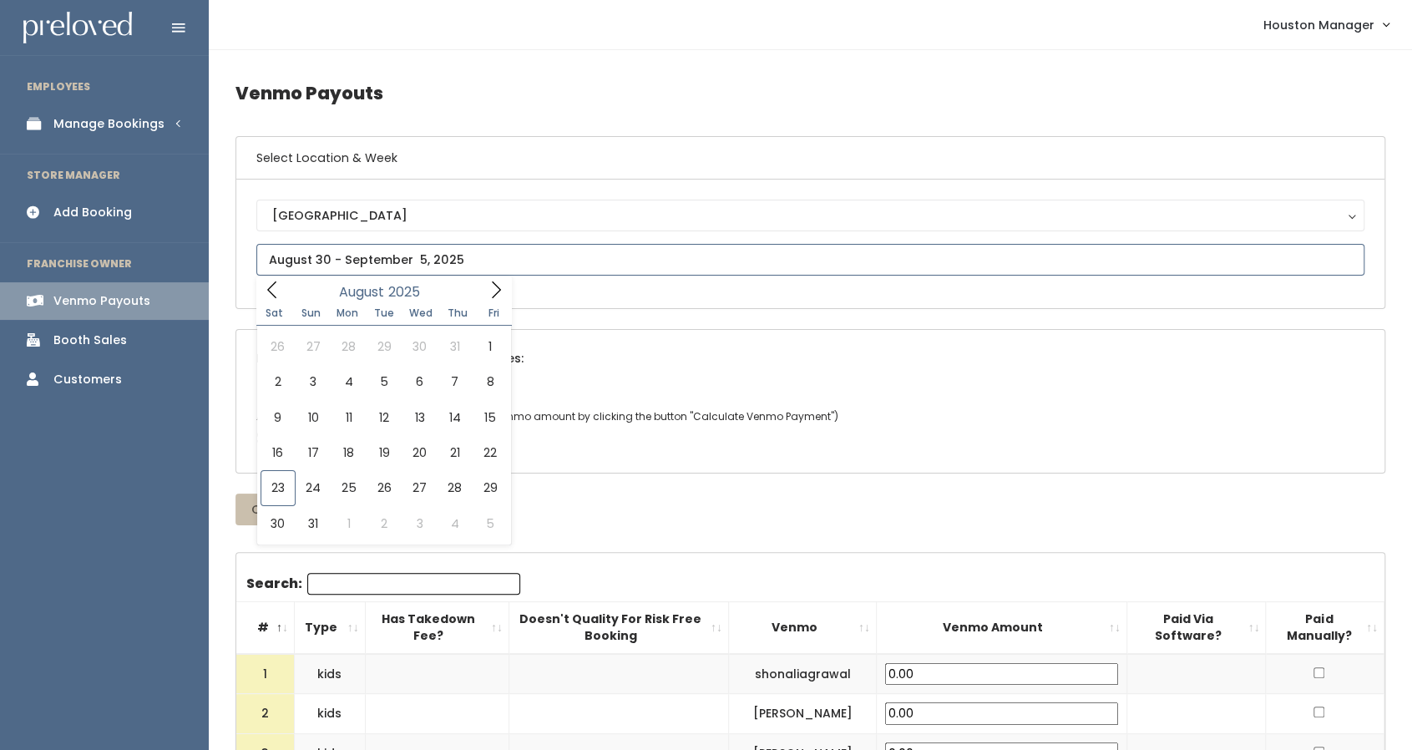
click at [373, 257] on input "text" at bounding box center [810, 260] width 1108 height 32
type input "August 2 to August 8"
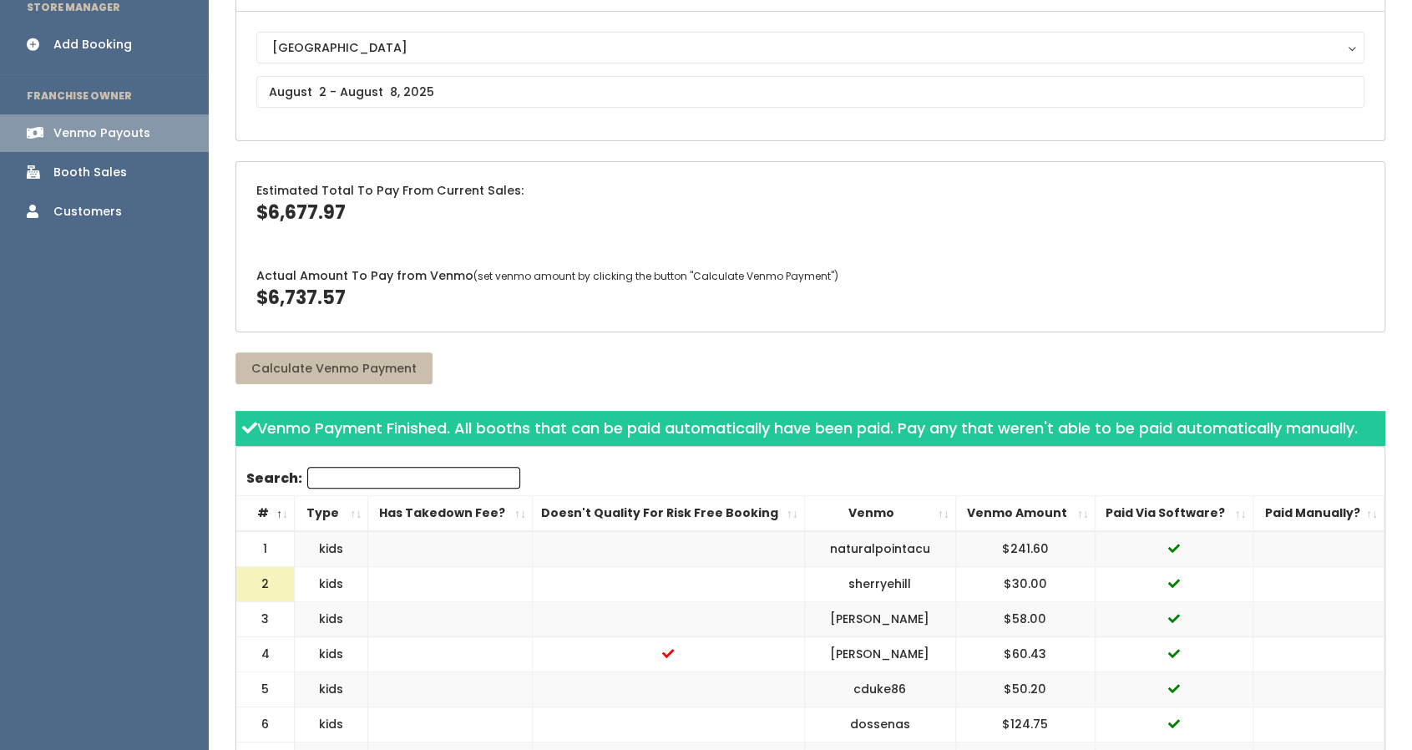
scroll to position [167, 0]
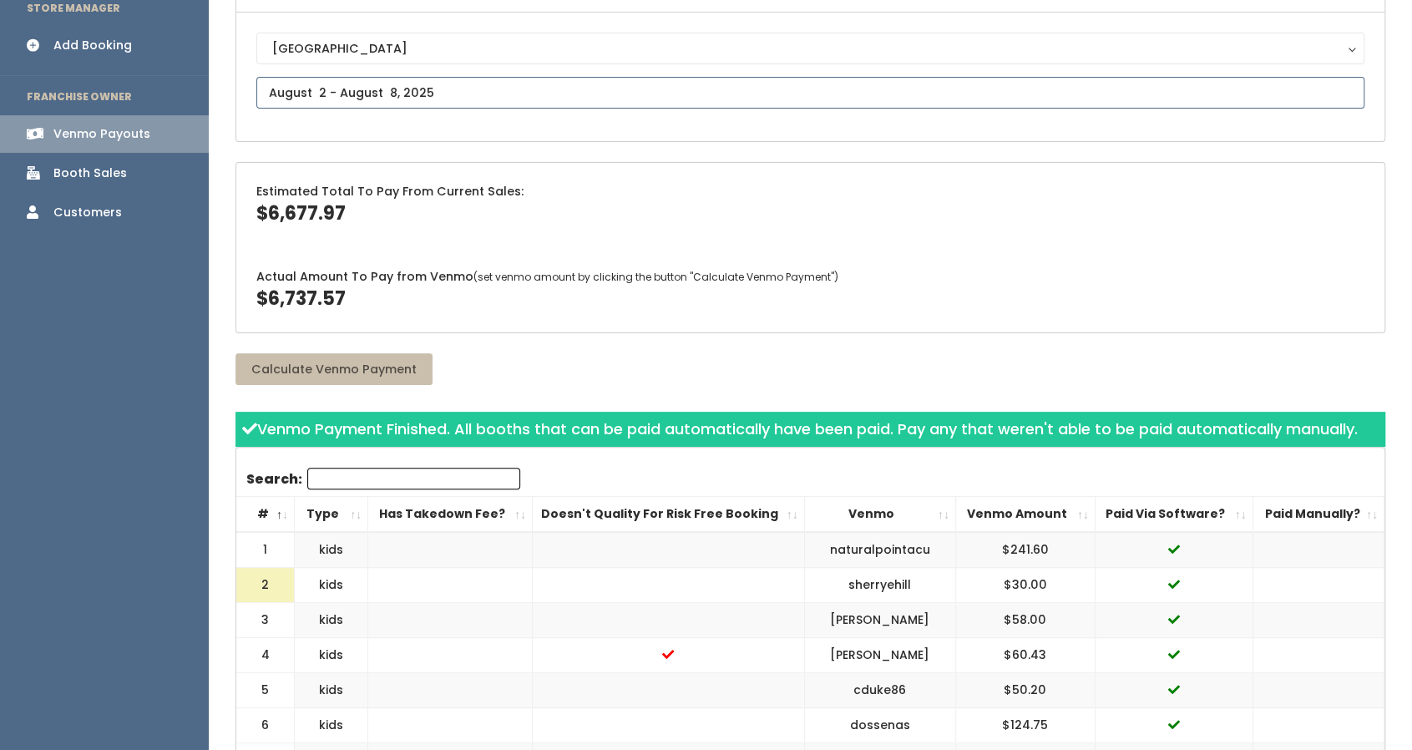
click at [507, 100] on input "text" at bounding box center [810, 93] width 1108 height 32
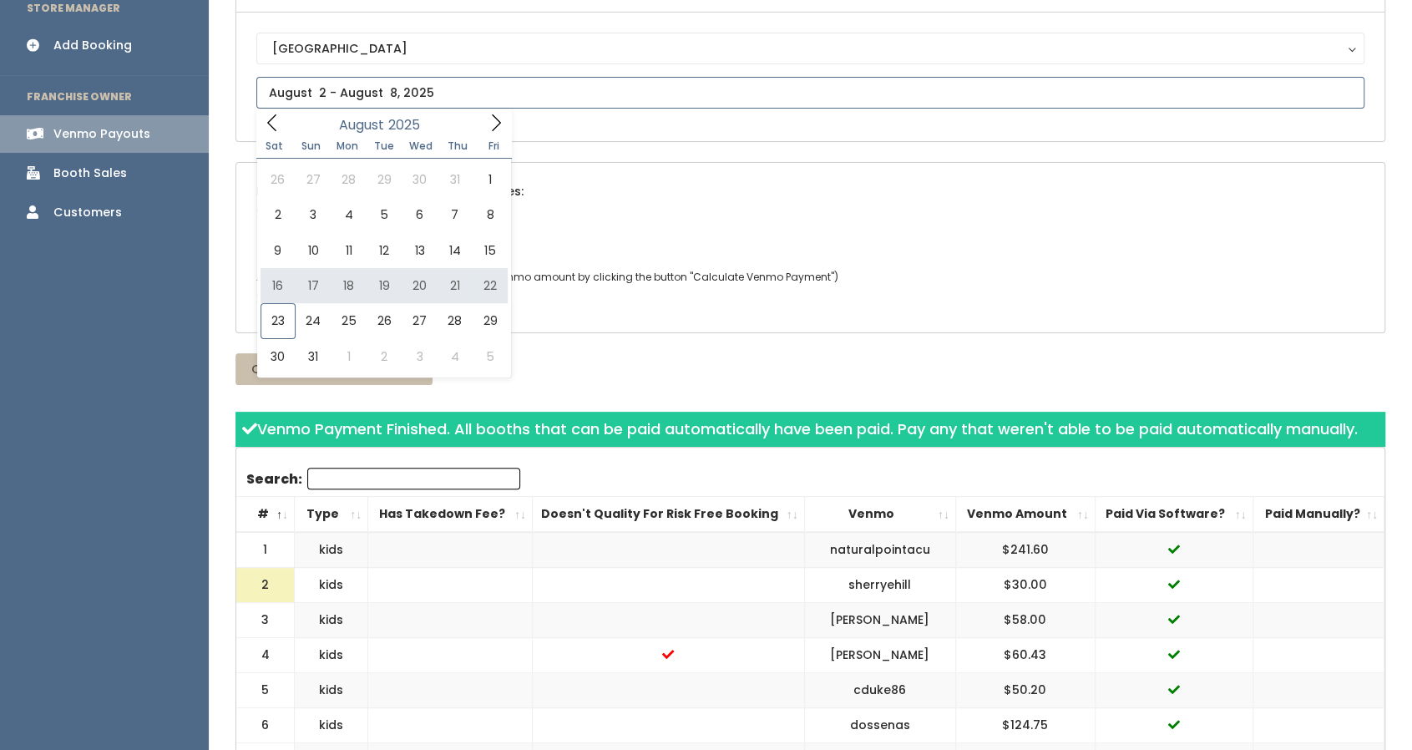
type input "August 16 to August 22"
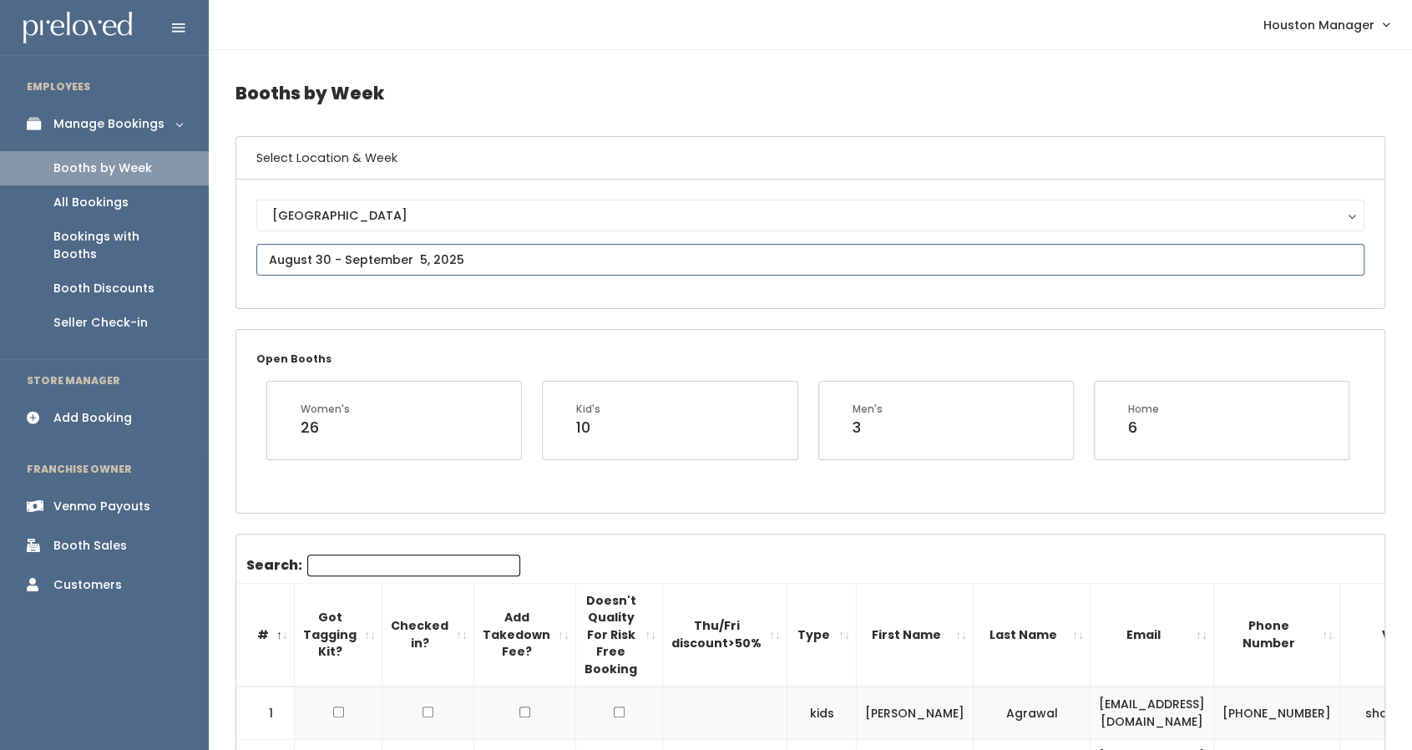
click at [448, 246] on input "text" at bounding box center [810, 260] width 1108 height 32
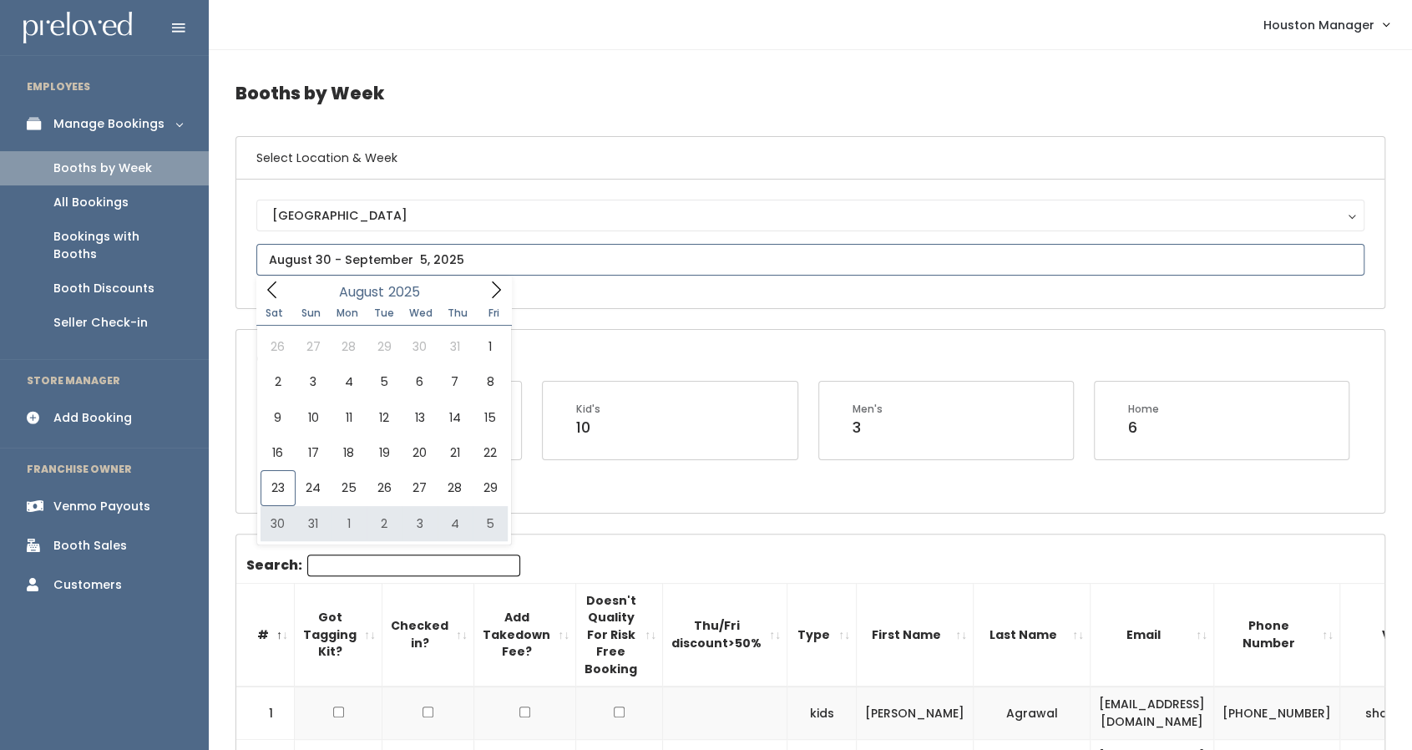
type input "[DATE] to [DATE]"
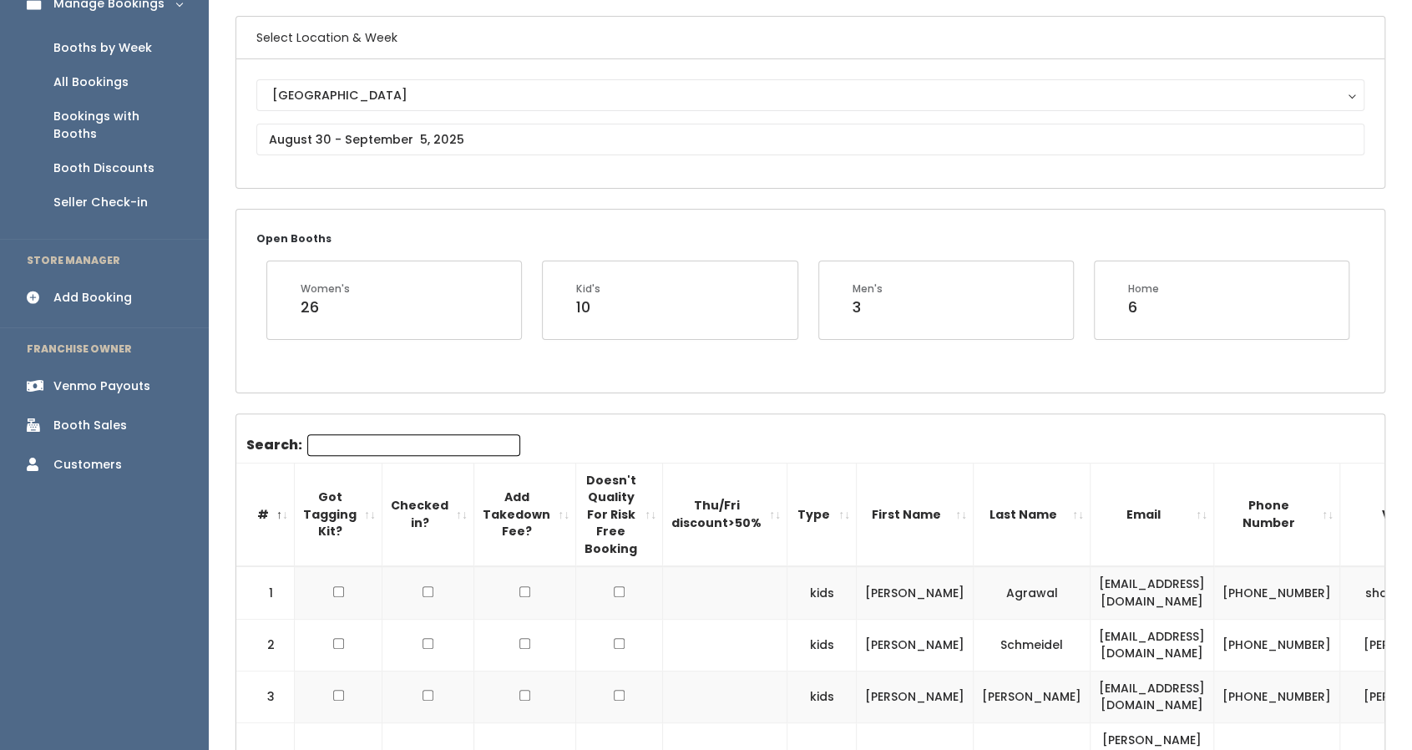
scroll to position [99, 0]
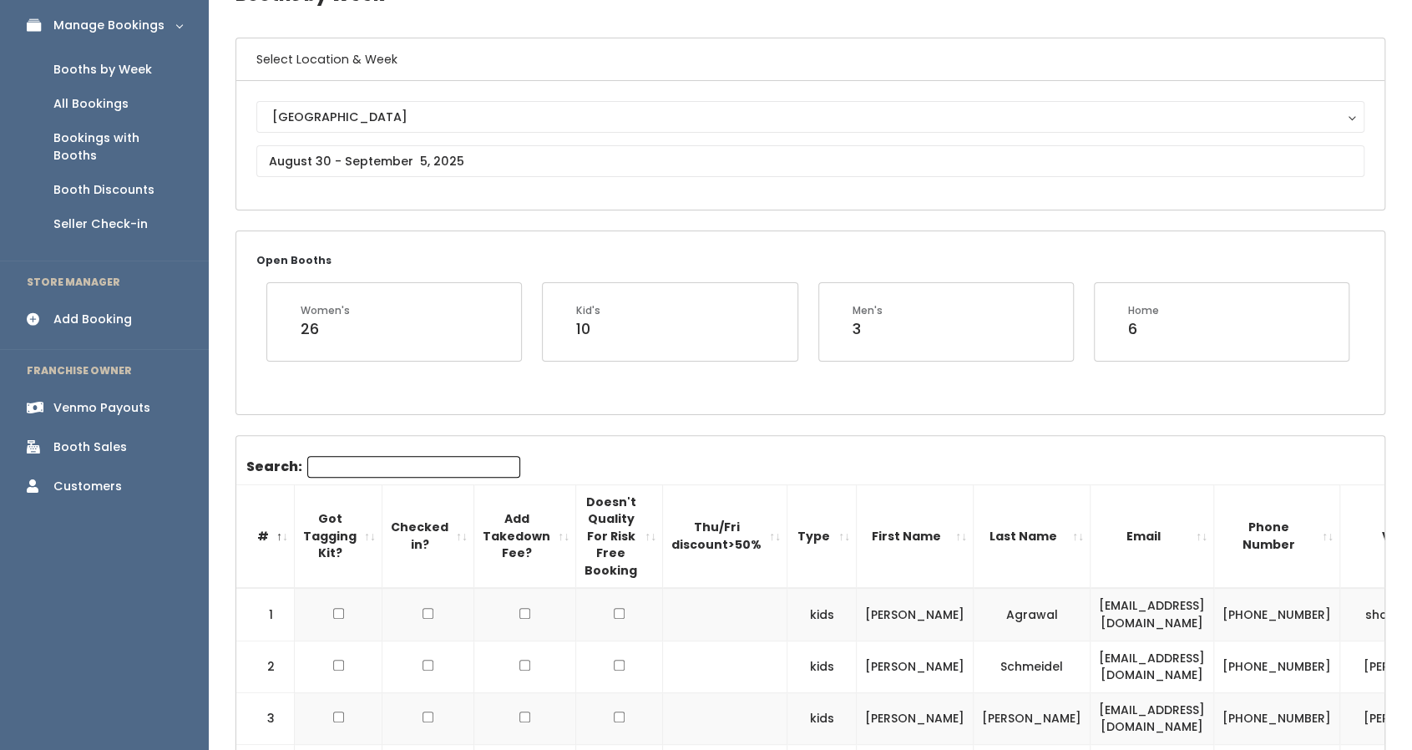
click at [165, 302] on link "Add Booking" at bounding box center [104, 320] width 209 height 38
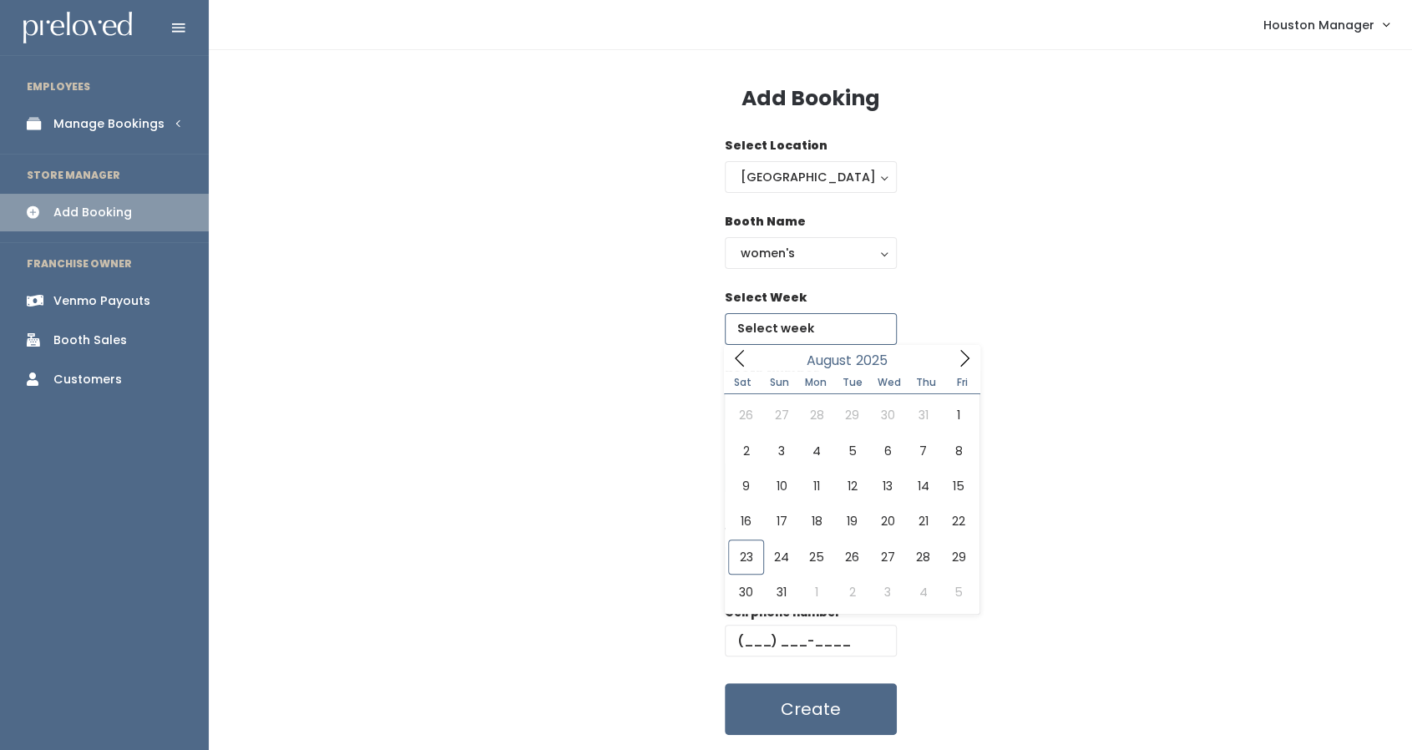
click at [807, 324] on input "text" at bounding box center [811, 329] width 172 height 32
type input "[DATE] to [DATE]"
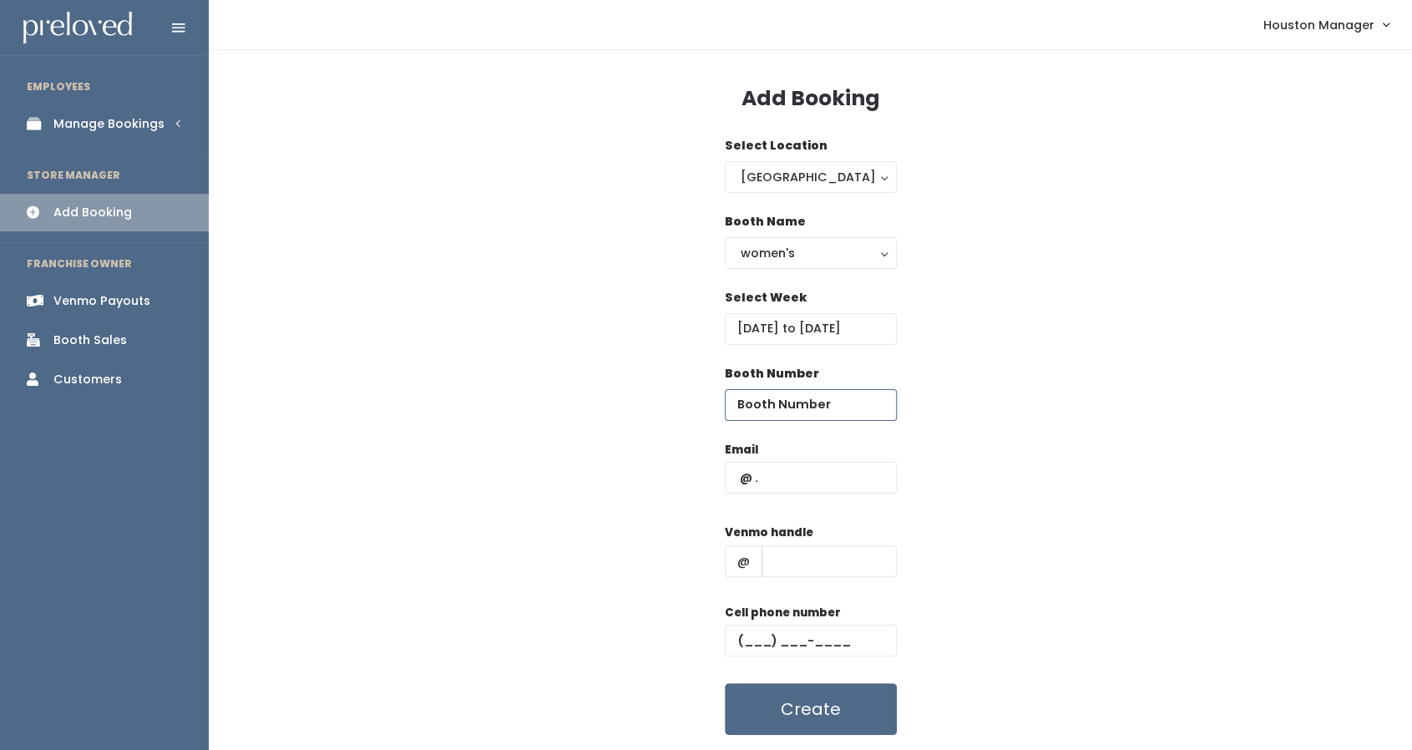
click at [804, 399] on input "number" at bounding box center [811, 405] width 172 height 32
type input "52"
click at [808, 481] on input "text" at bounding box center [811, 478] width 172 height 32
paste input "[EMAIL_ADDRESS][DOMAIN_NAME]"
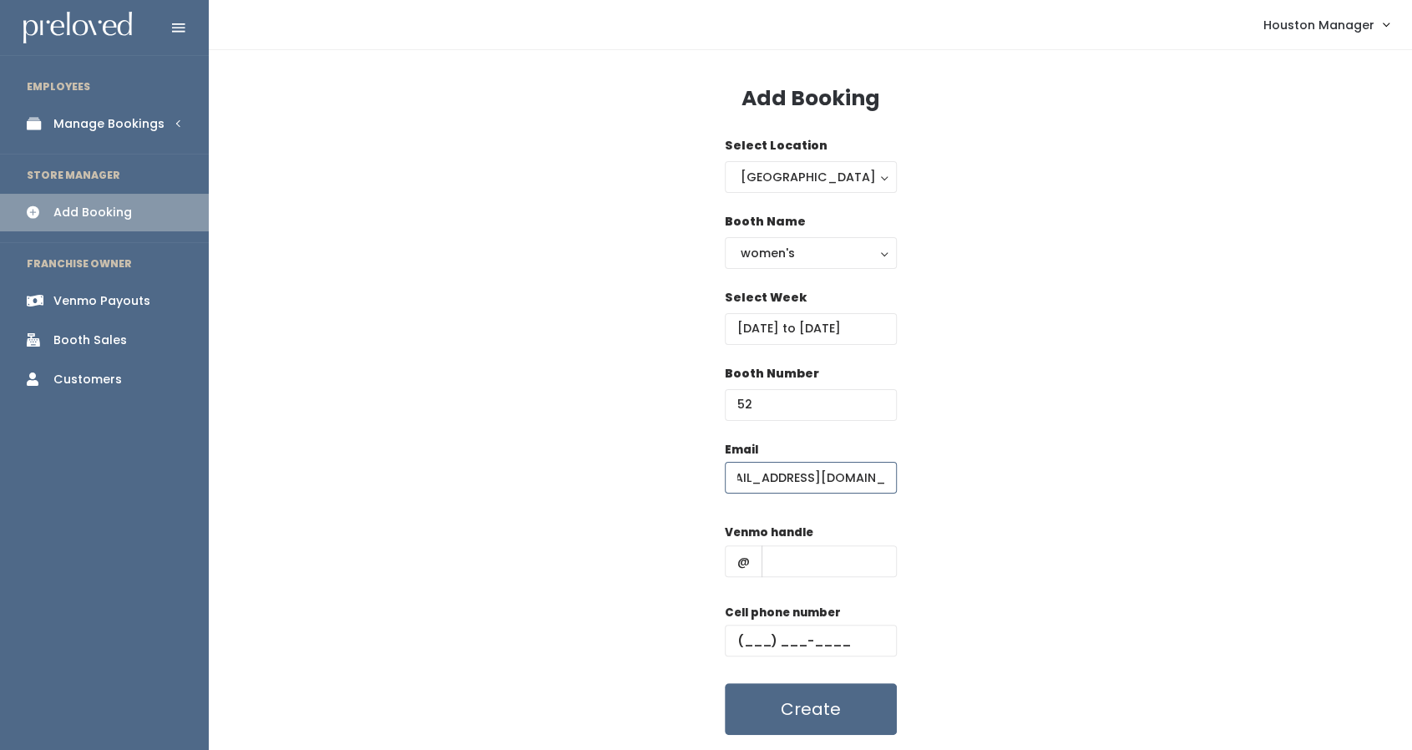
type input "[EMAIL_ADDRESS][DOMAIN_NAME]"
click at [798, 566] on input "text" at bounding box center [829, 561] width 135 height 32
type input "555"
click at [790, 644] on input "text" at bounding box center [811, 641] width 172 height 32
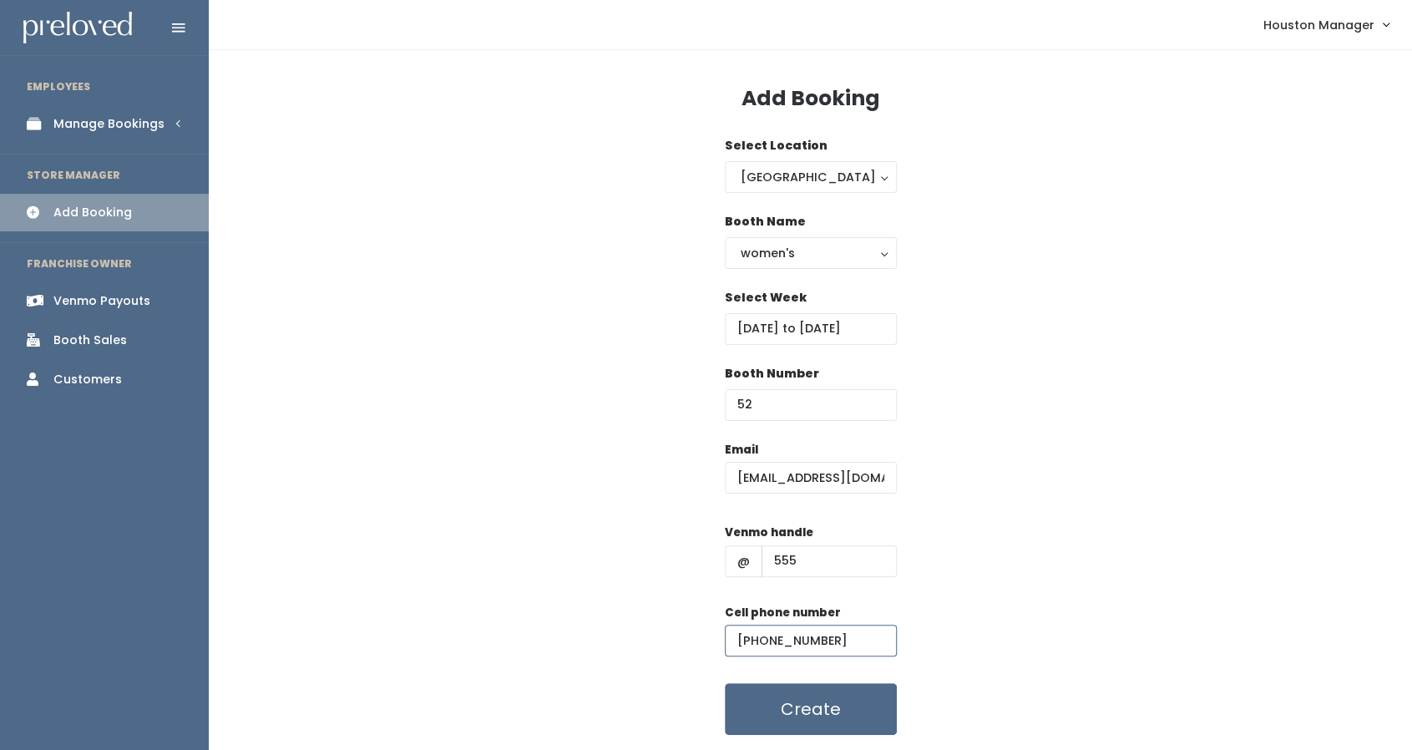
type input "[PHONE_NUMBER]"
click at [863, 575] on input "555" at bounding box center [829, 561] width 135 height 32
type input "555"
click at [816, 432] on div "Booth Number 52" at bounding box center [811, 403] width 172 height 76
click at [824, 699] on button "Create" at bounding box center [811, 709] width 172 height 52
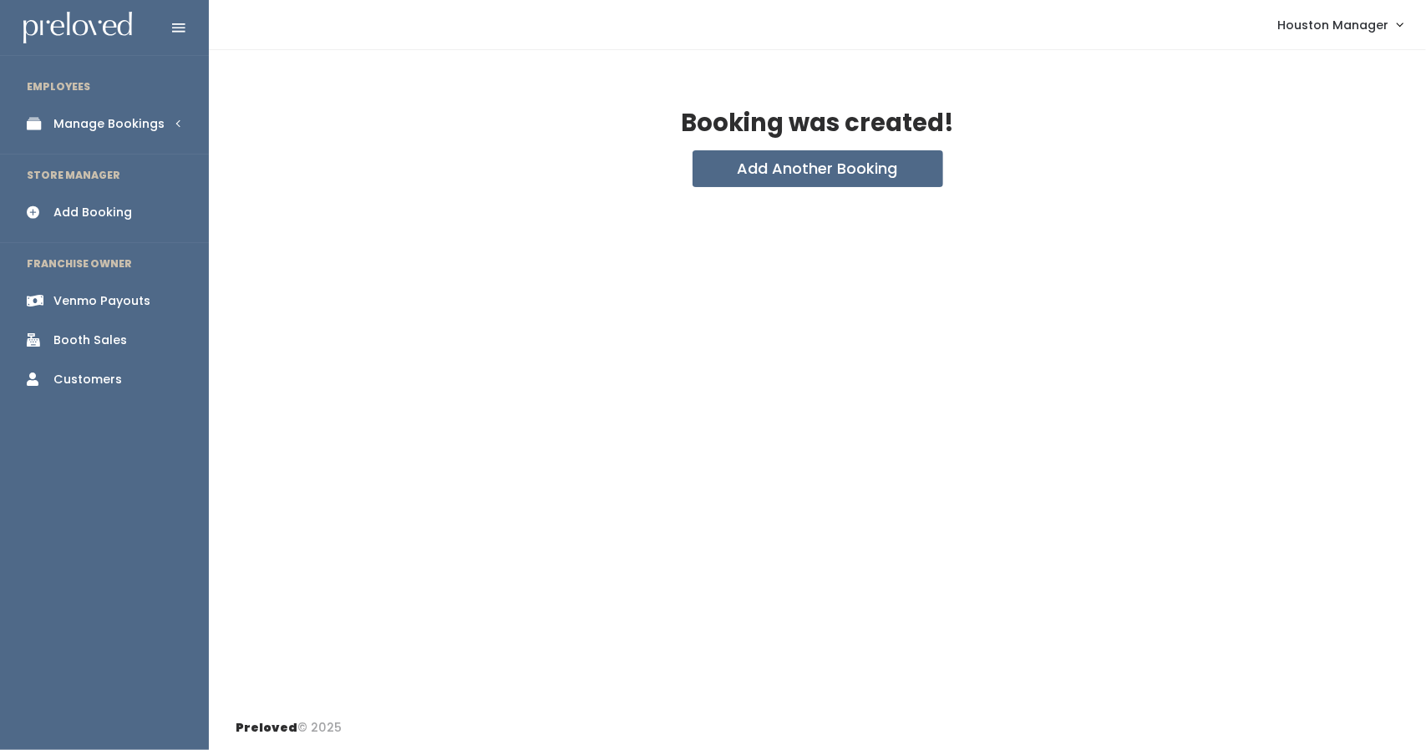
click at [145, 105] on link "Manage Bookings" at bounding box center [104, 124] width 209 height 38
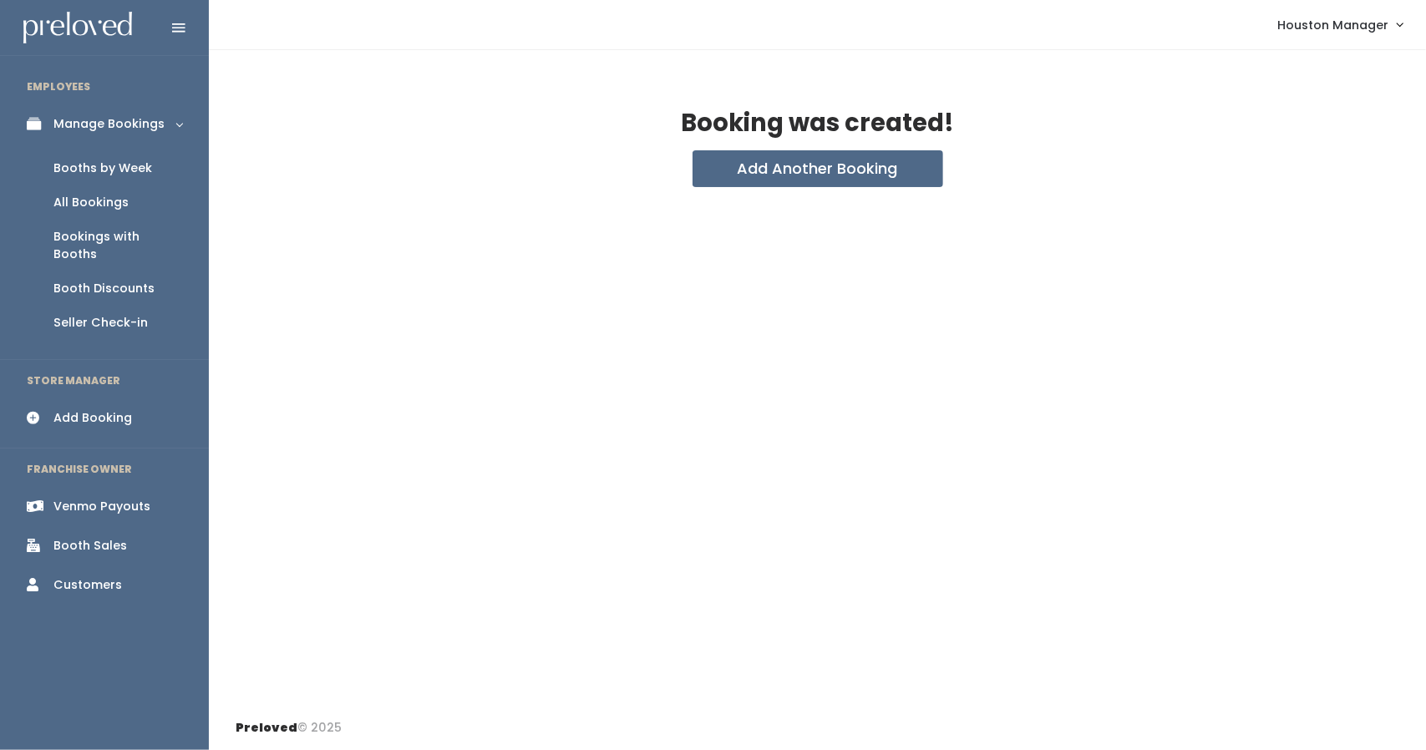
click at [160, 166] on link "Booths by Week" at bounding box center [104, 168] width 209 height 34
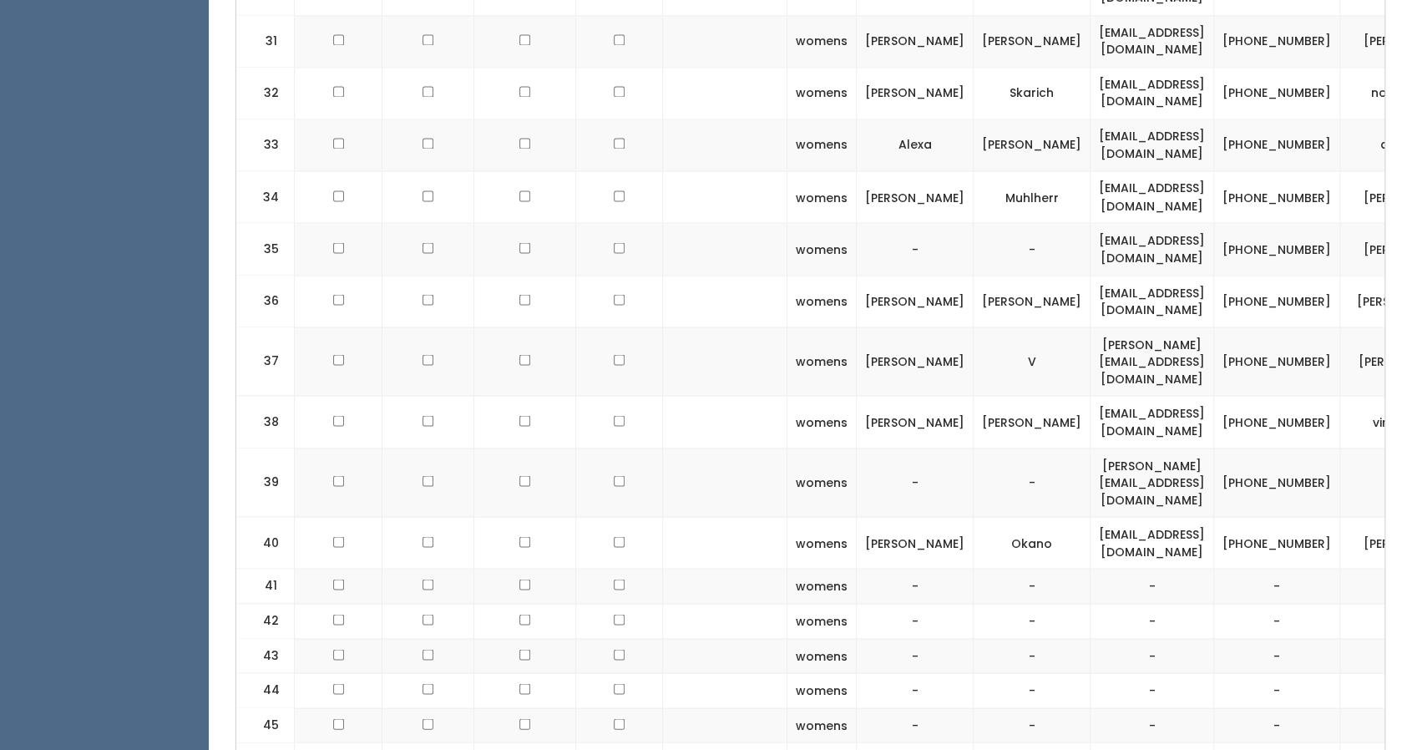
scroll to position [0, 73]
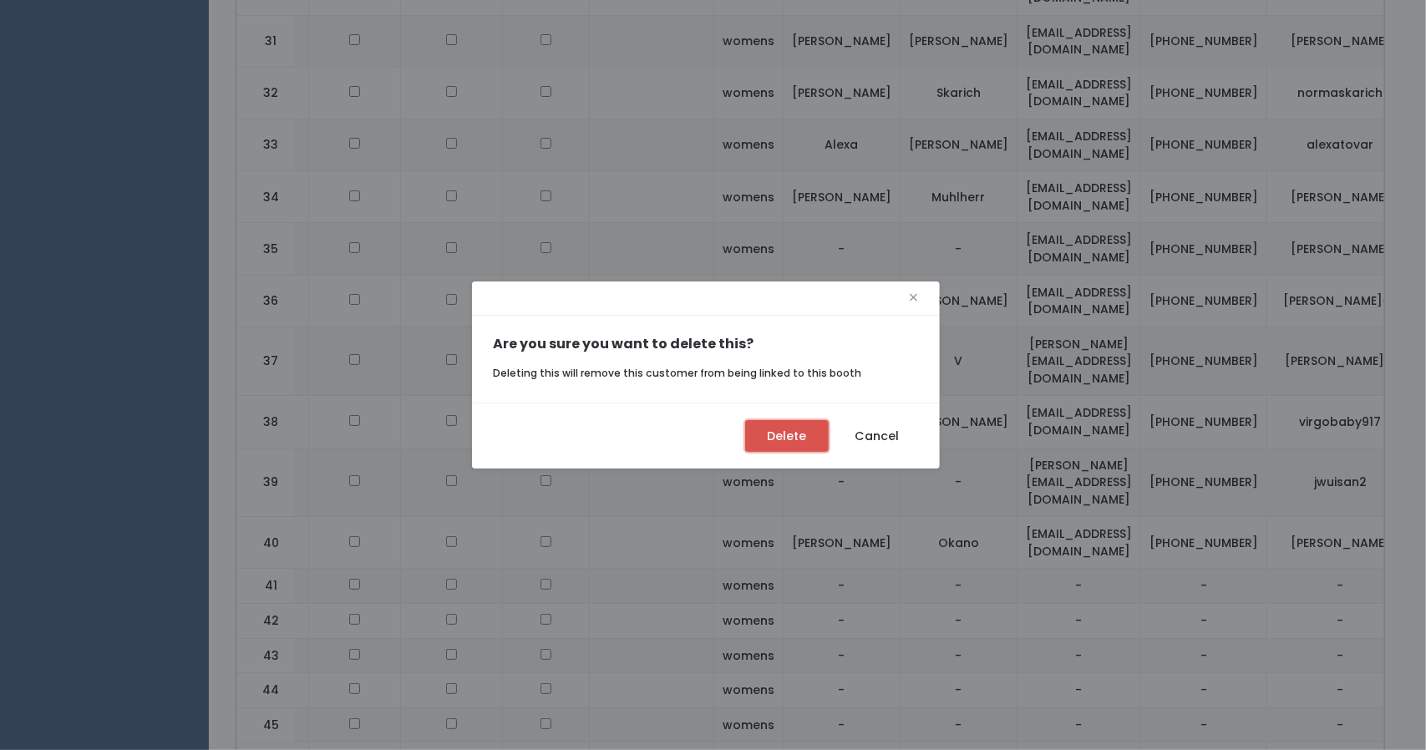
click at [812, 432] on button "Delete" at bounding box center [787, 436] width 84 height 32
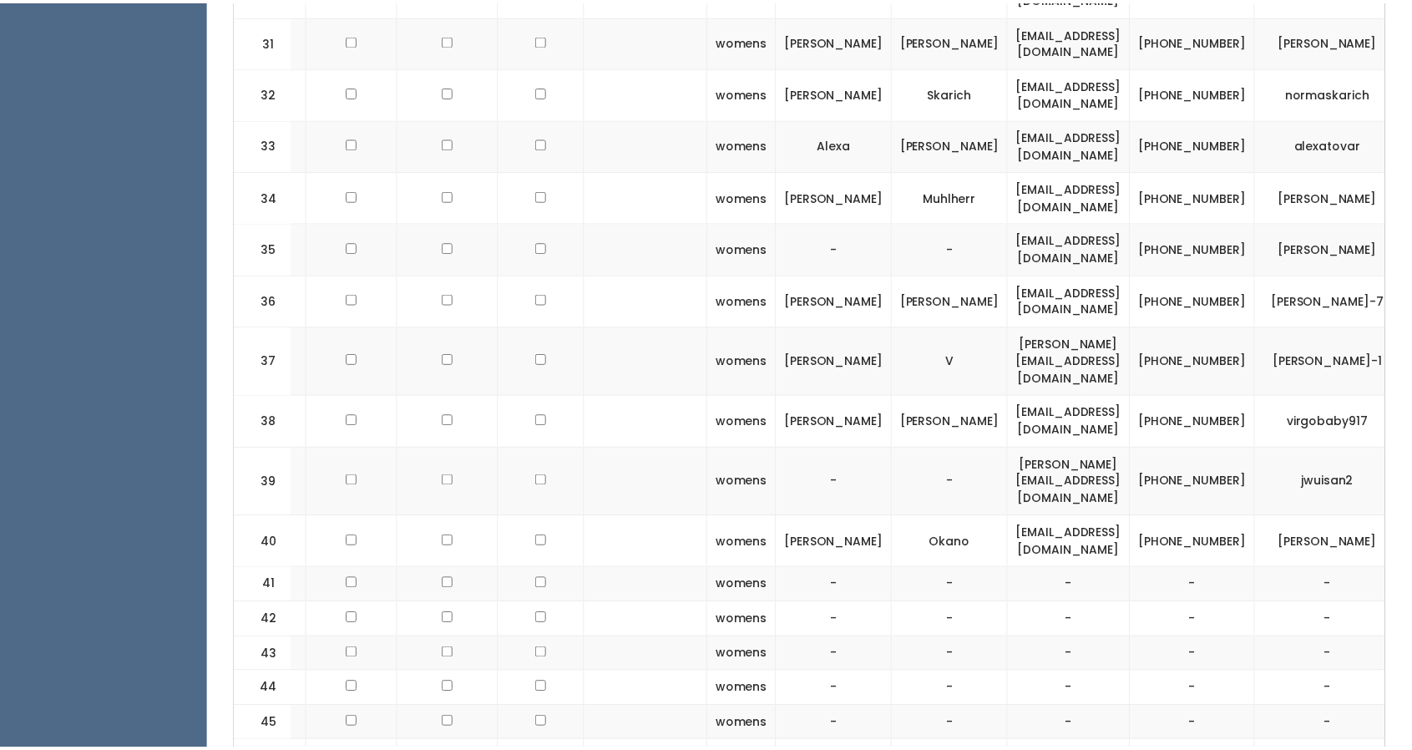
scroll to position [0, 60]
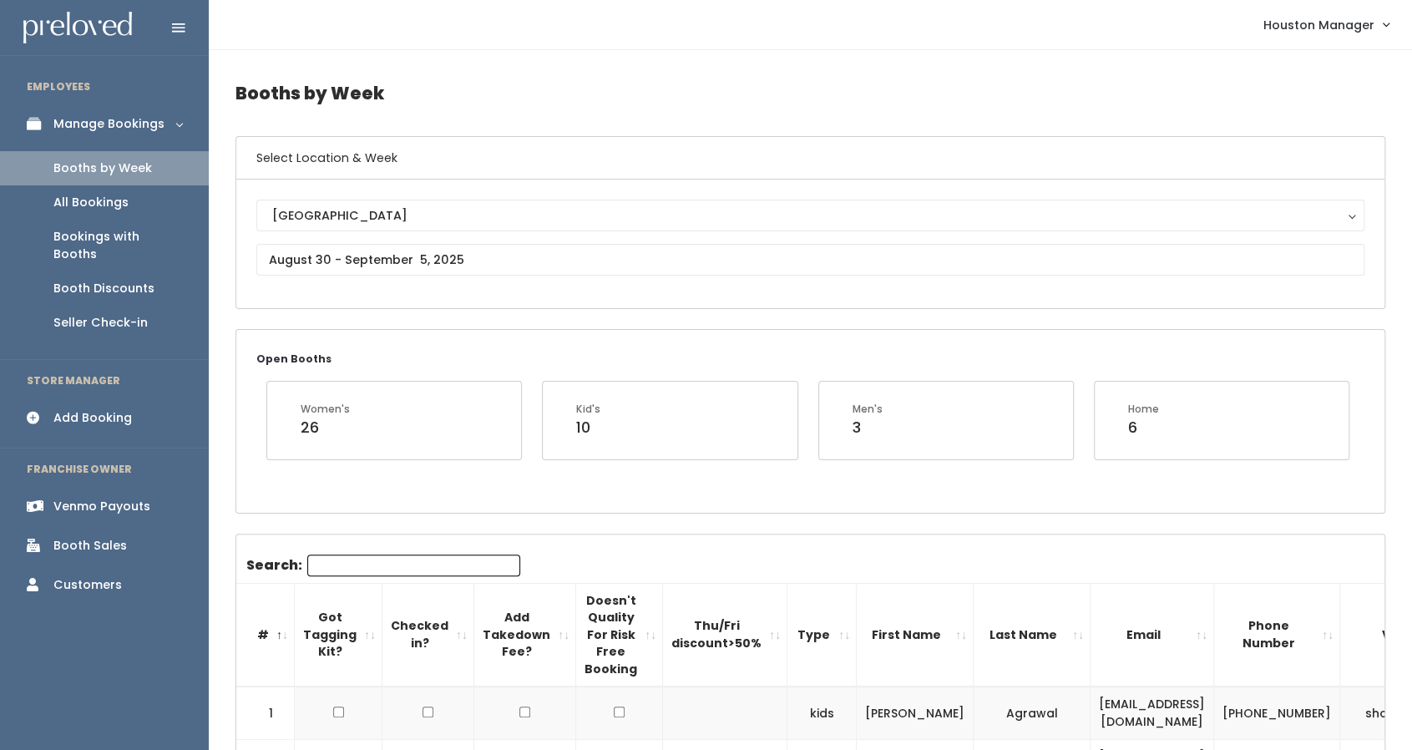
click at [442, 237] on div "[GEOGRAPHIC_DATA] [GEOGRAPHIC_DATA]" at bounding box center [810, 244] width 1108 height 89
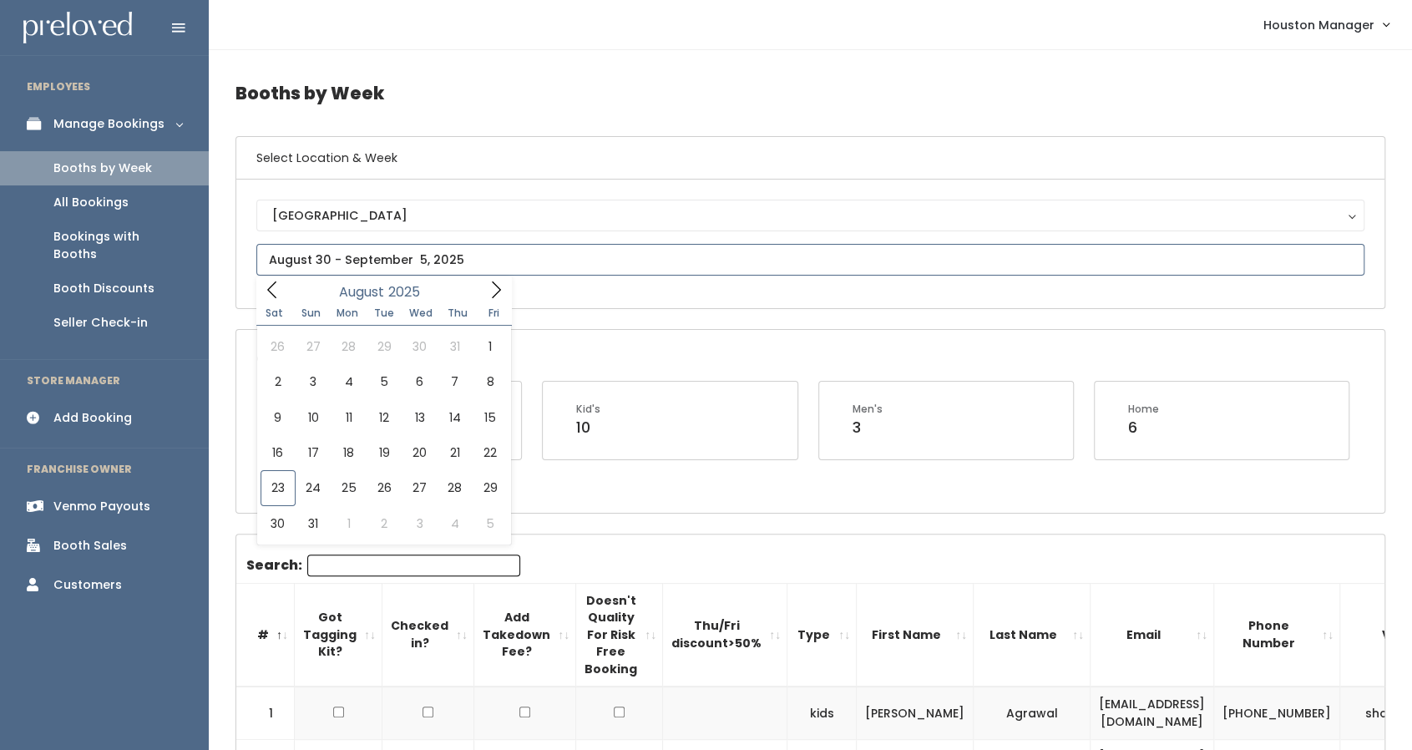
click at [438, 255] on input "text" at bounding box center [810, 260] width 1108 height 32
type input "August 16 to August 22"
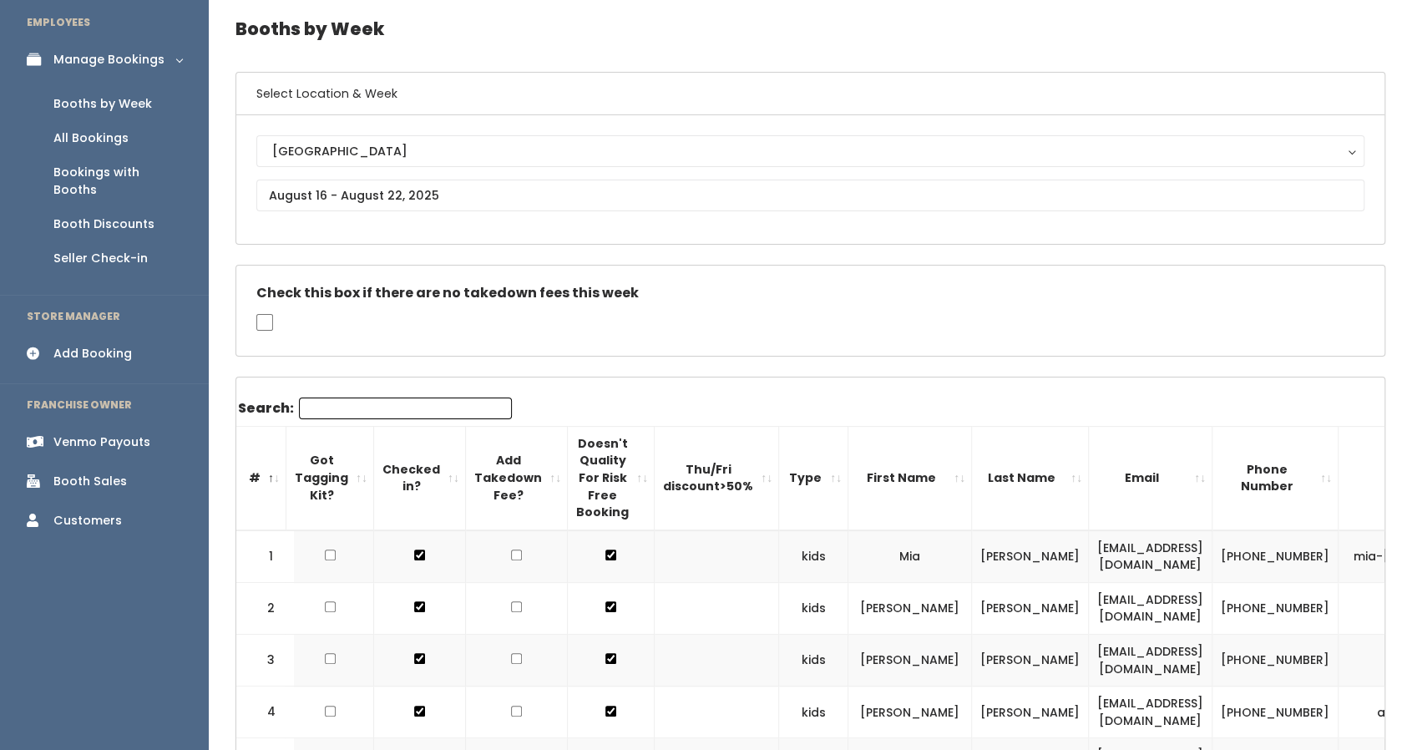
scroll to position [54, 0]
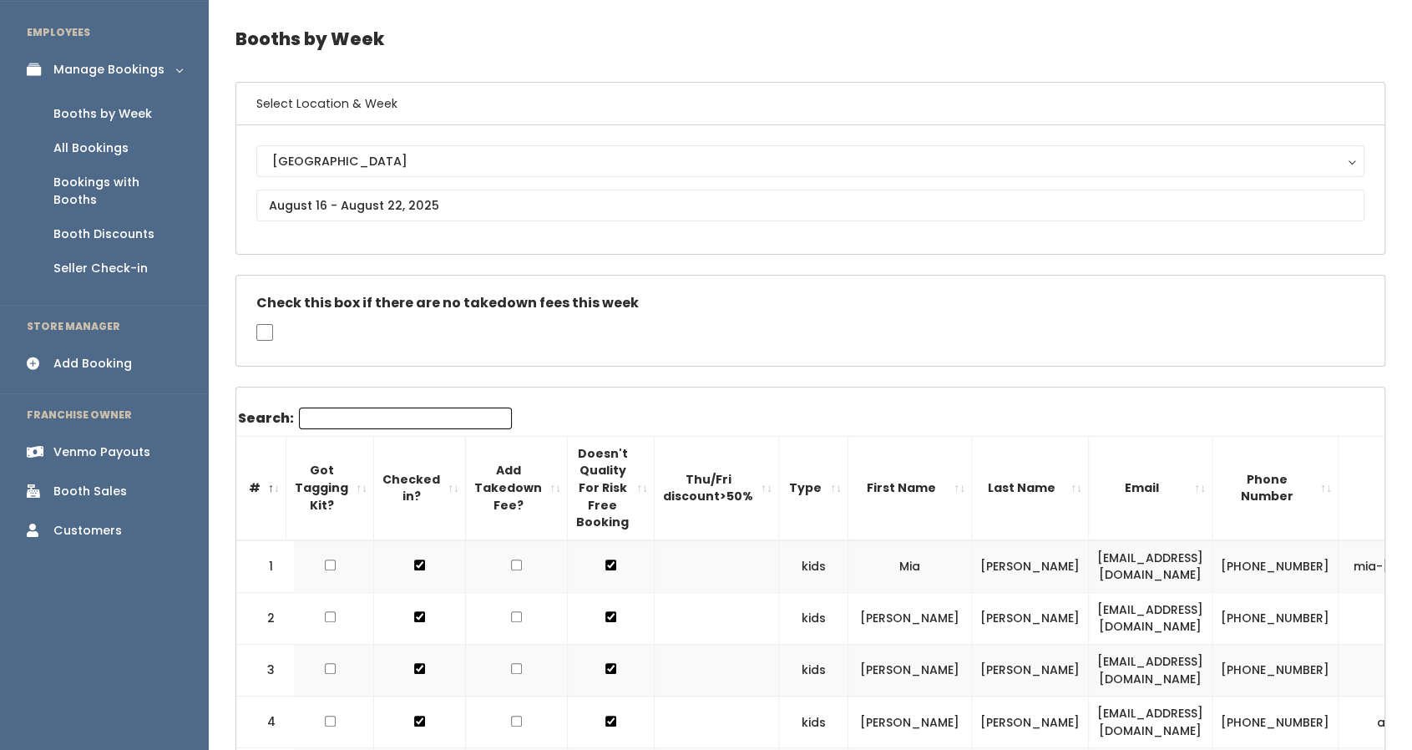
click at [393, 413] on input "Search:" at bounding box center [405, 419] width 213 height 22
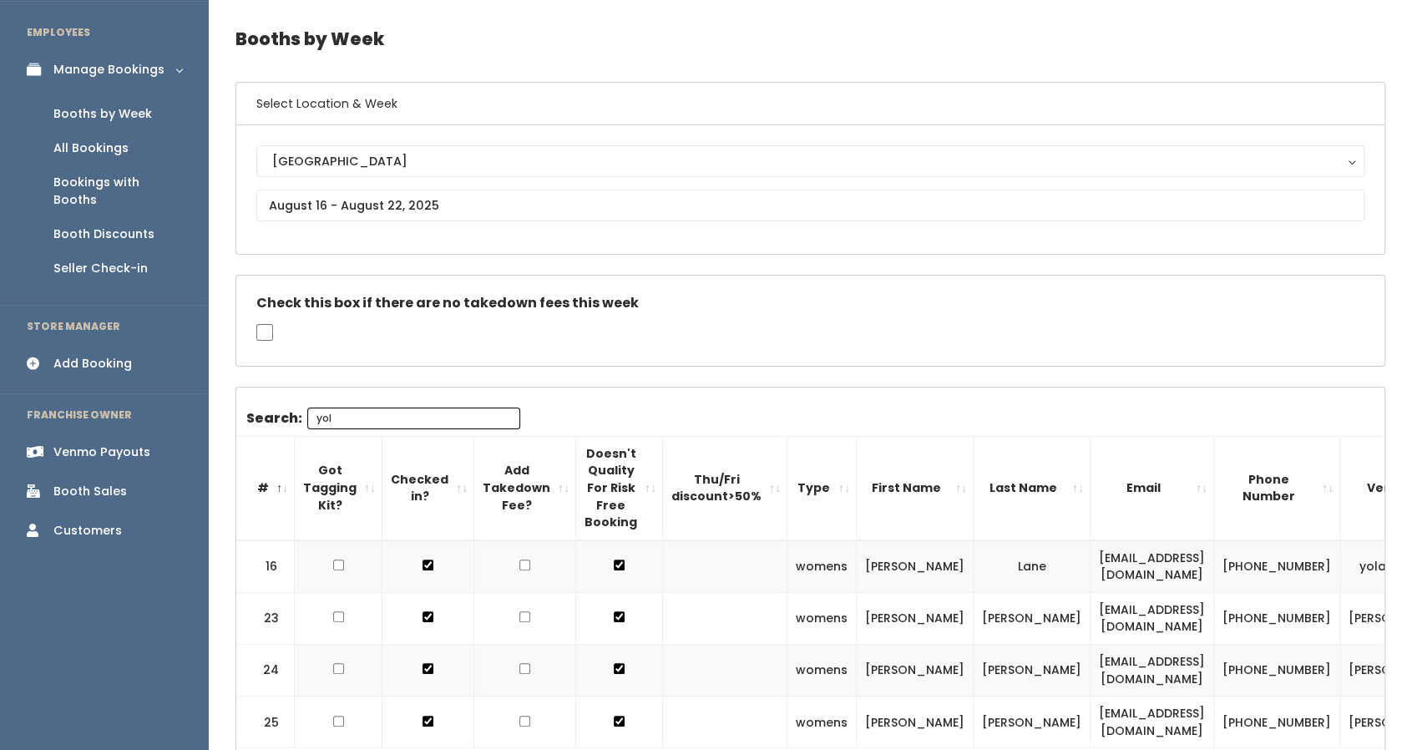
scroll to position [18, 0]
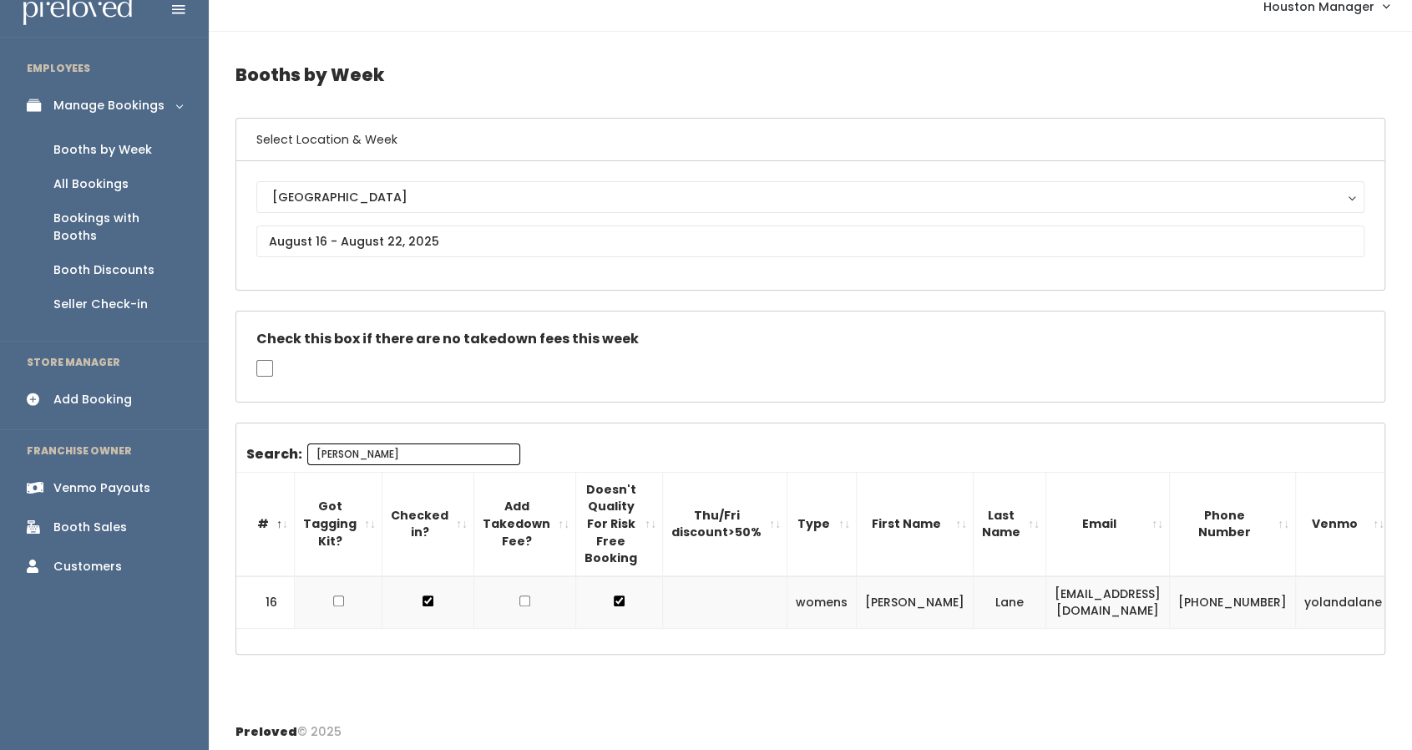
type input "yolanda"
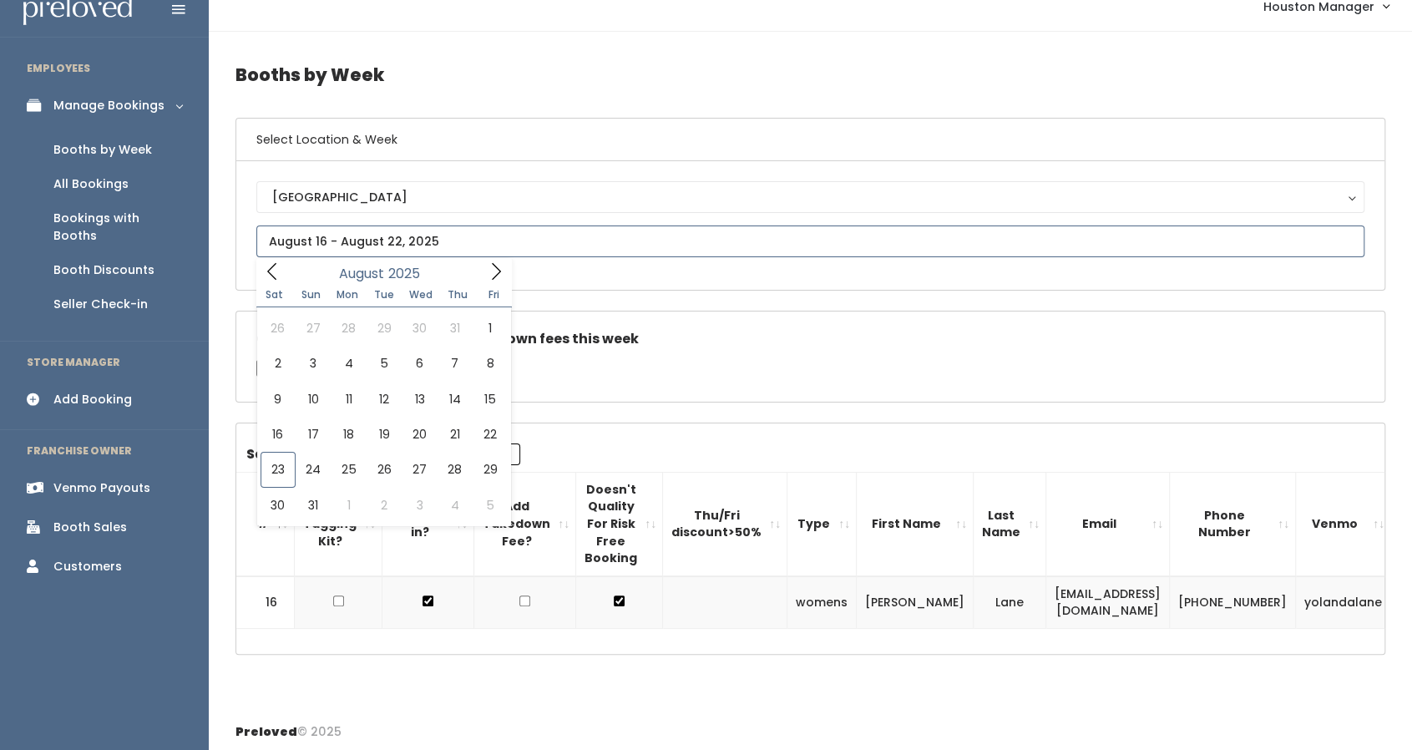
click at [448, 248] on input "text" at bounding box center [810, 242] width 1108 height 32
type input "August 23 to August 29"
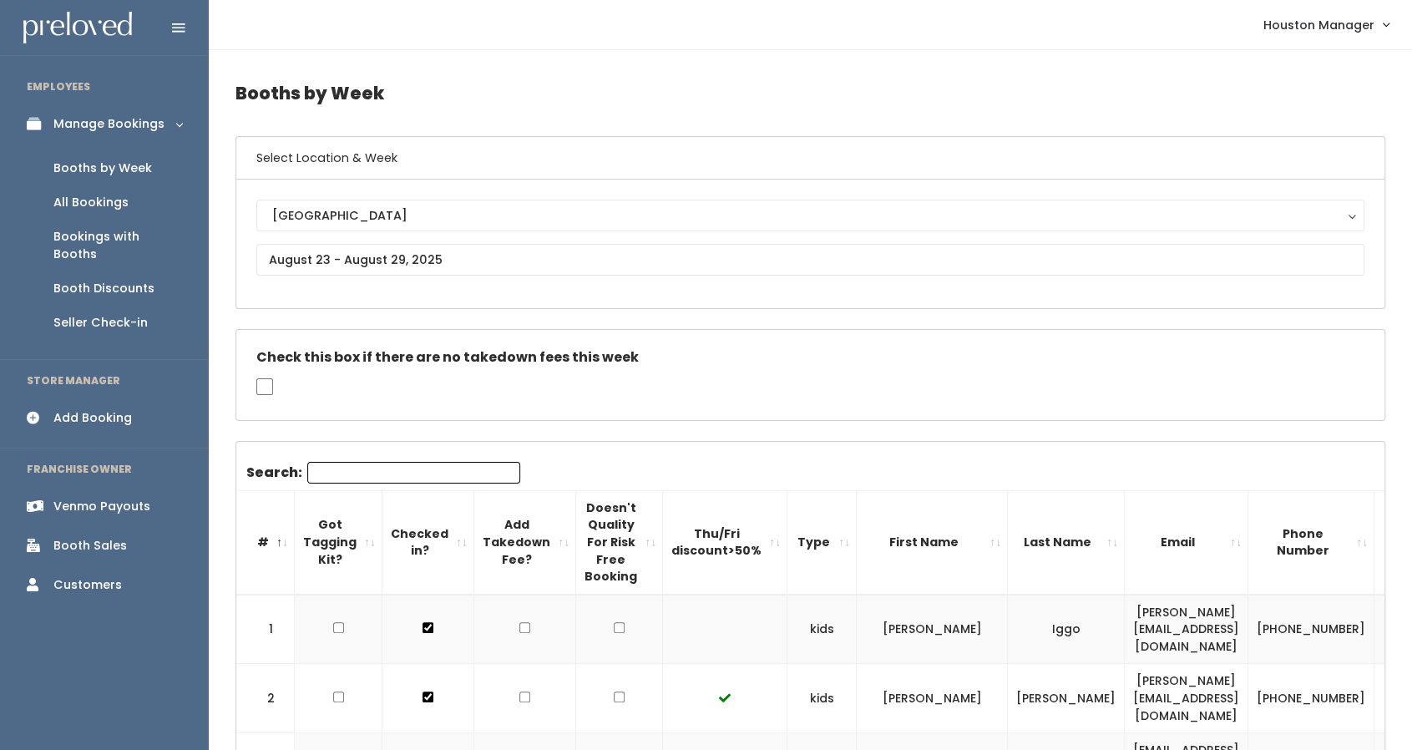
click at [403, 462] on input "Search:" at bounding box center [413, 473] width 213 height 22
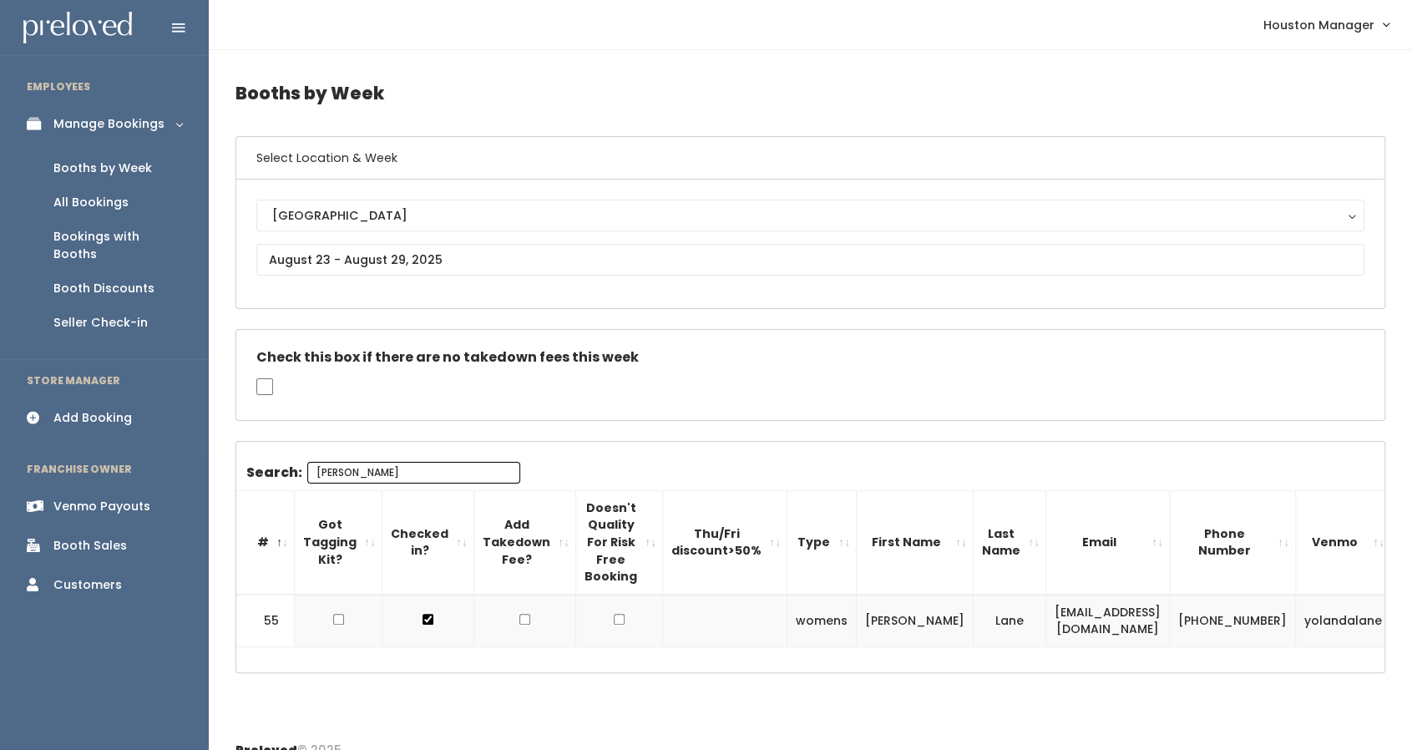
type input "[PERSON_NAME]"
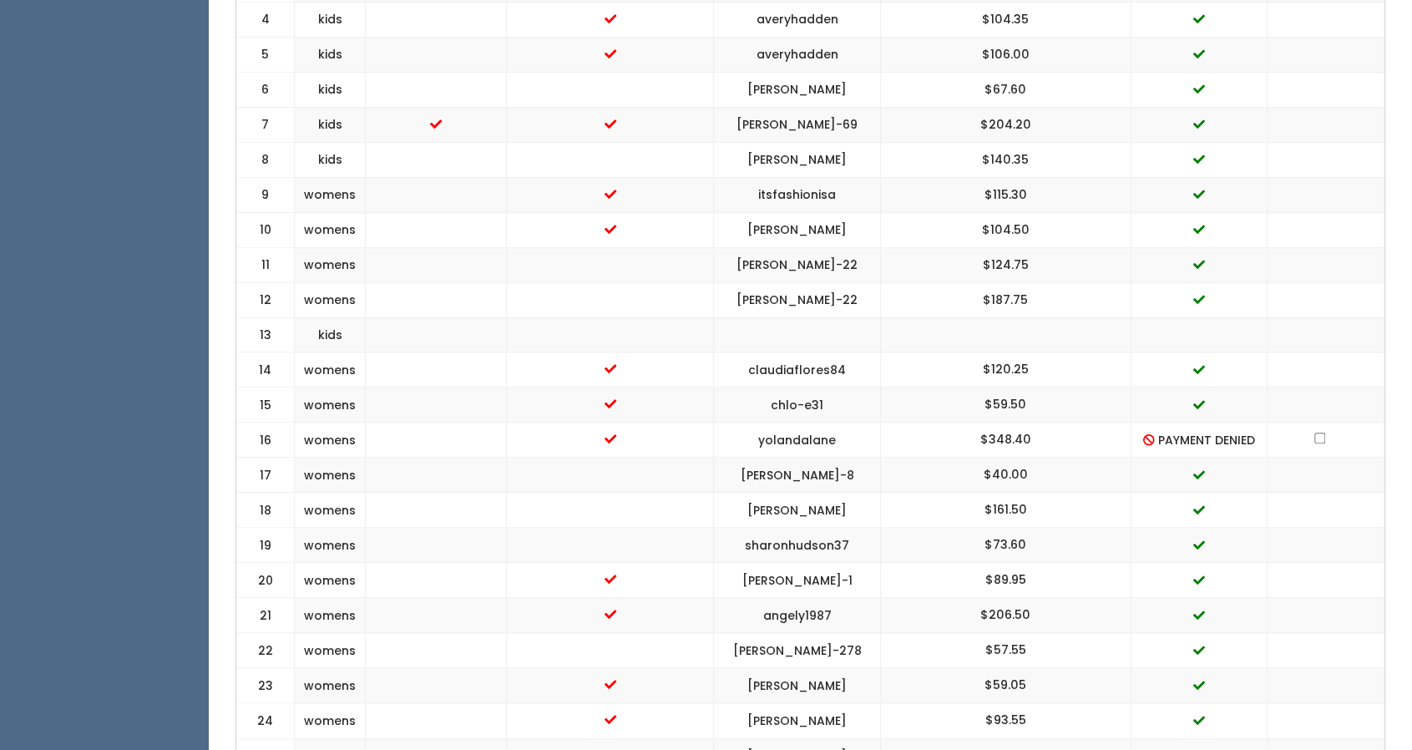
scroll to position [984, 0]
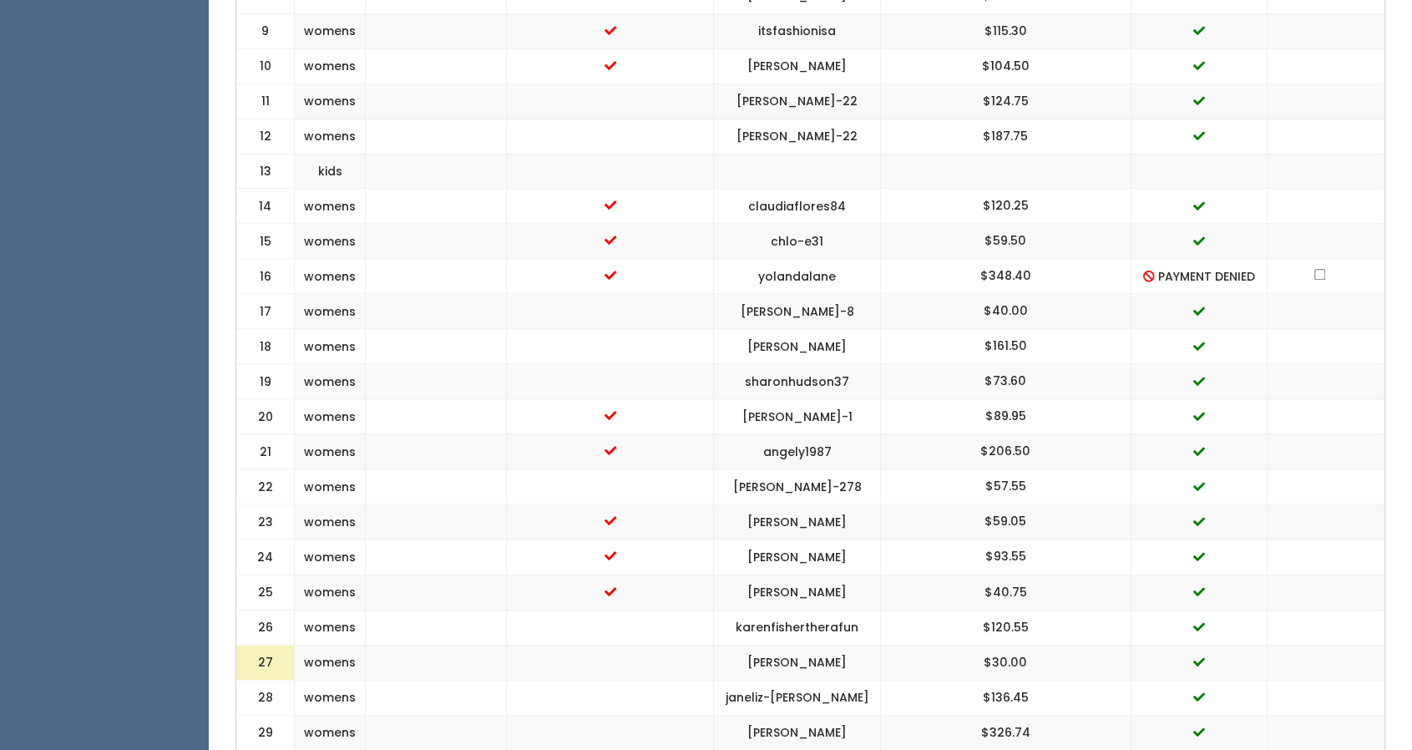
click at [1016, 274] on td "$348.40" at bounding box center [1005, 276] width 251 height 35
copy "$348.40"
